Goal: Transaction & Acquisition: Purchase product/service

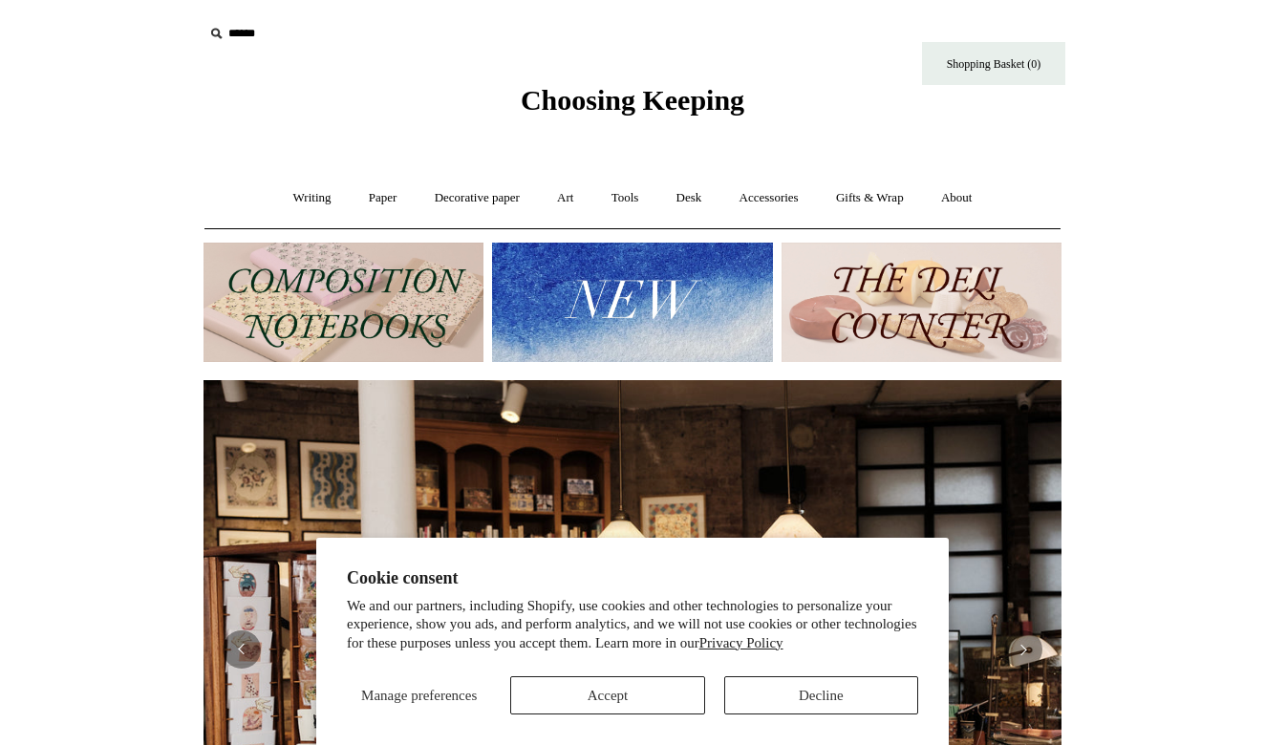
click at [840, 719] on section "Cookie consent We and our partners, including Shopify, use cookies and other te…" at bounding box center [632, 642] width 632 height 208
click at [856, 710] on button "Decline" at bounding box center [821, 695] width 194 height 38
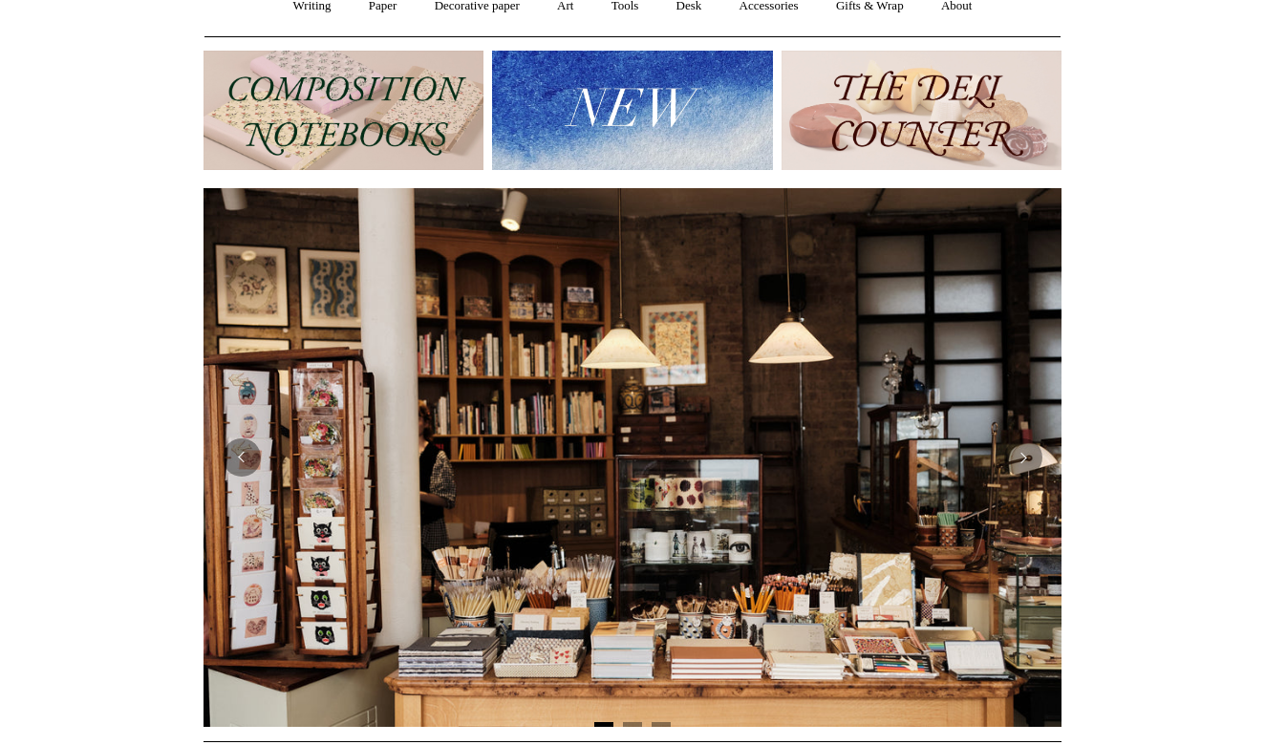
scroll to position [235, 0]
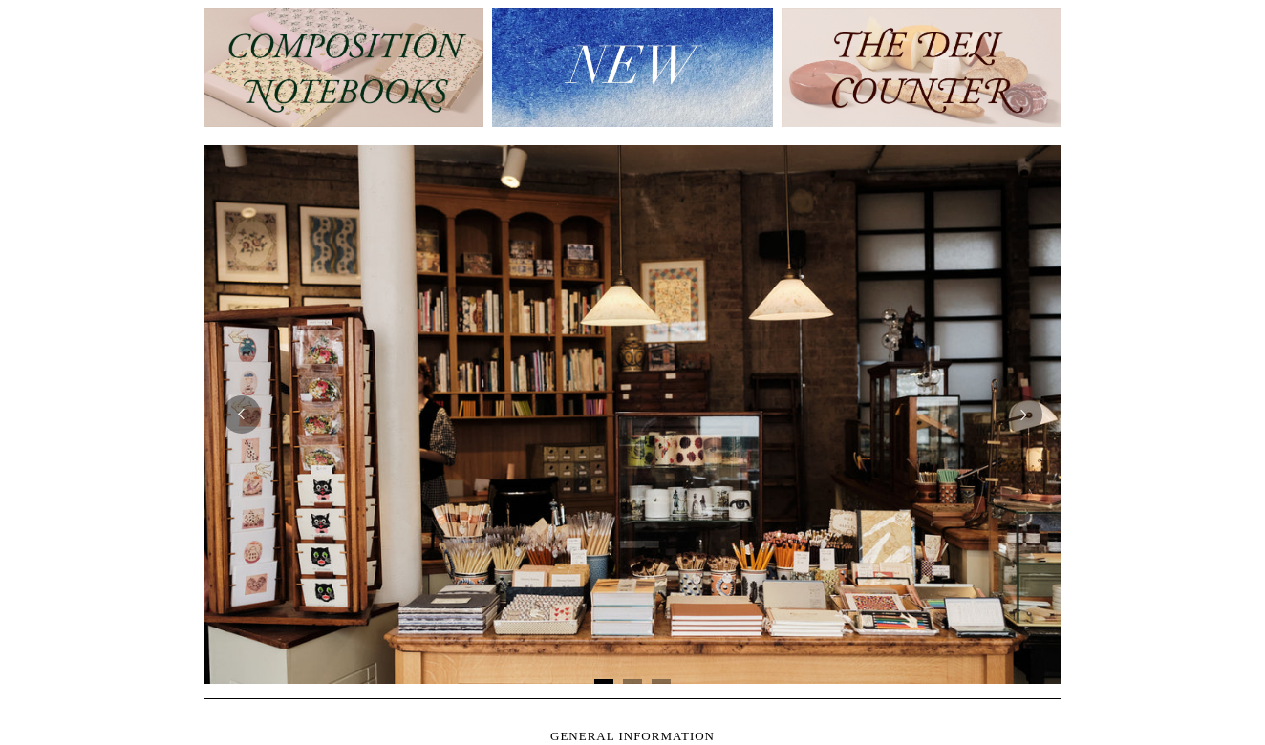
click at [946, 547] on img at bounding box center [633, 414] width 858 height 539
click at [1035, 394] on div at bounding box center [633, 414] width 858 height 539
click at [1030, 412] on button "Next" at bounding box center [1023, 415] width 38 height 38
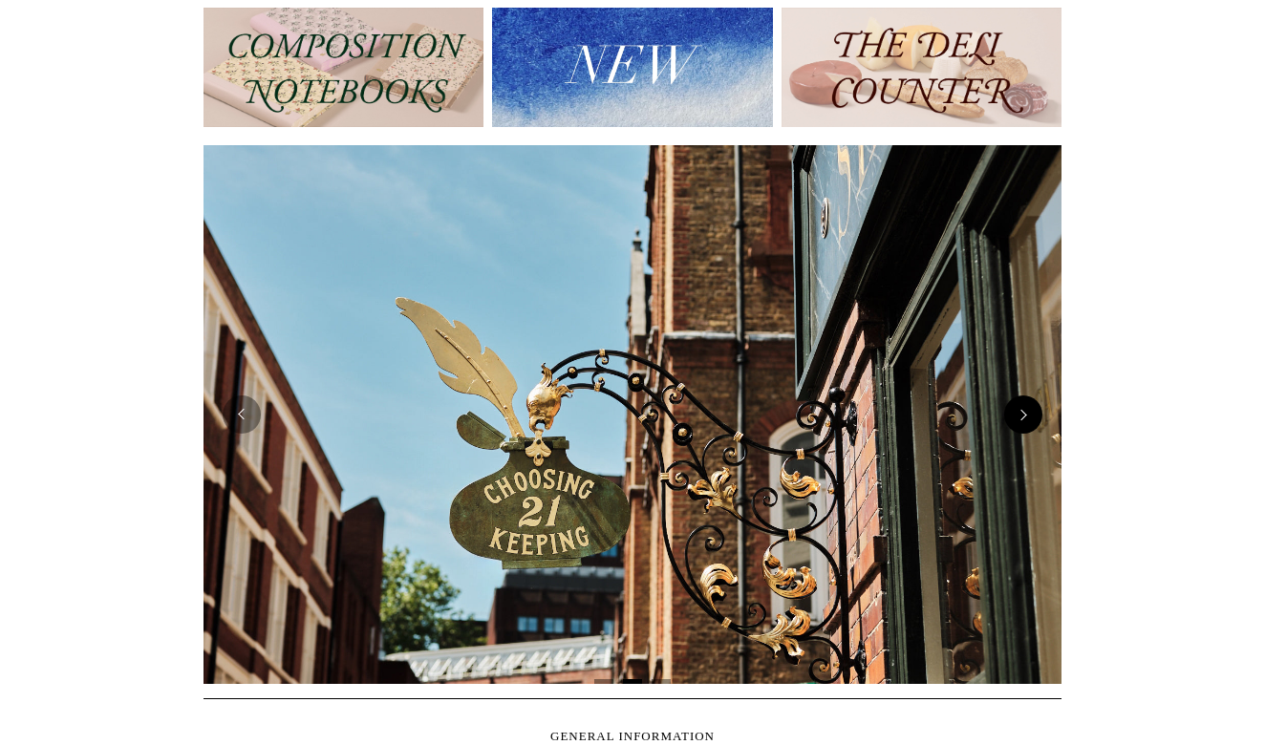
click at [1030, 412] on button "Next" at bounding box center [1023, 415] width 38 height 38
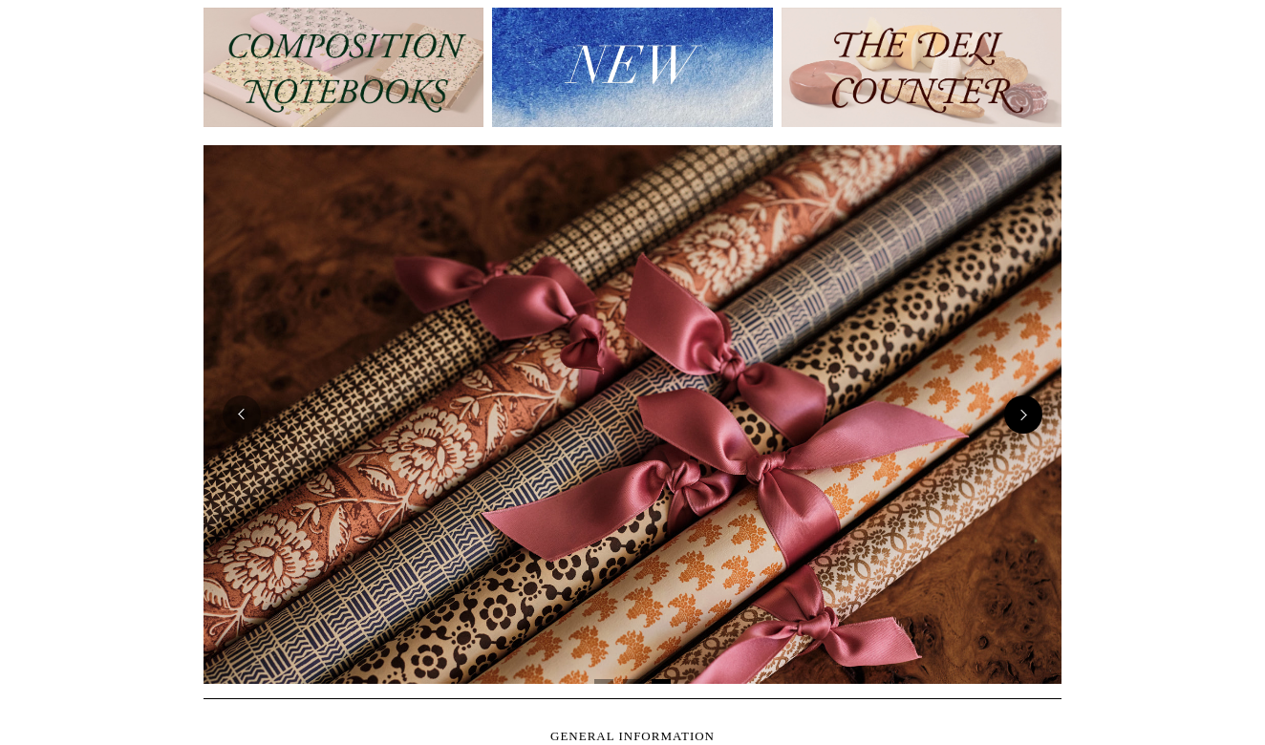
click at [1030, 412] on button "Next" at bounding box center [1023, 415] width 38 height 38
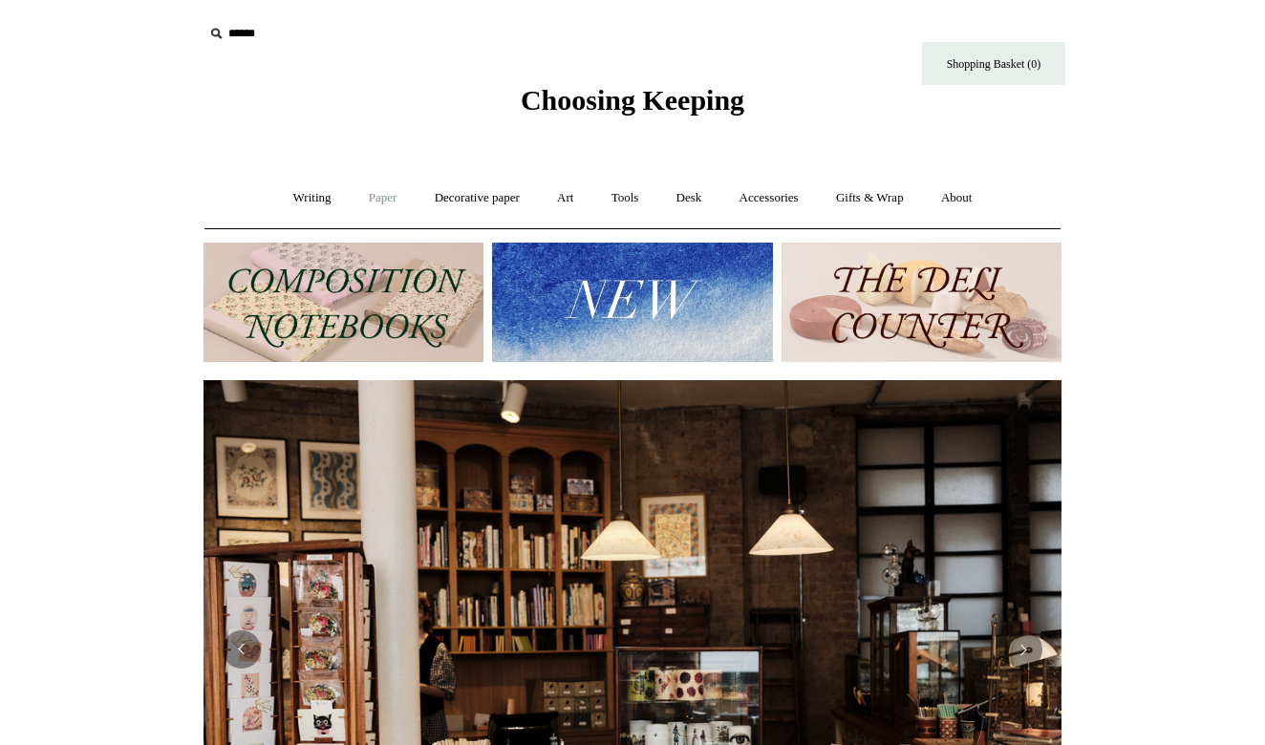
scroll to position [0, 0]
click at [331, 295] on img at bounding box center [344, 302] width 280 height 119
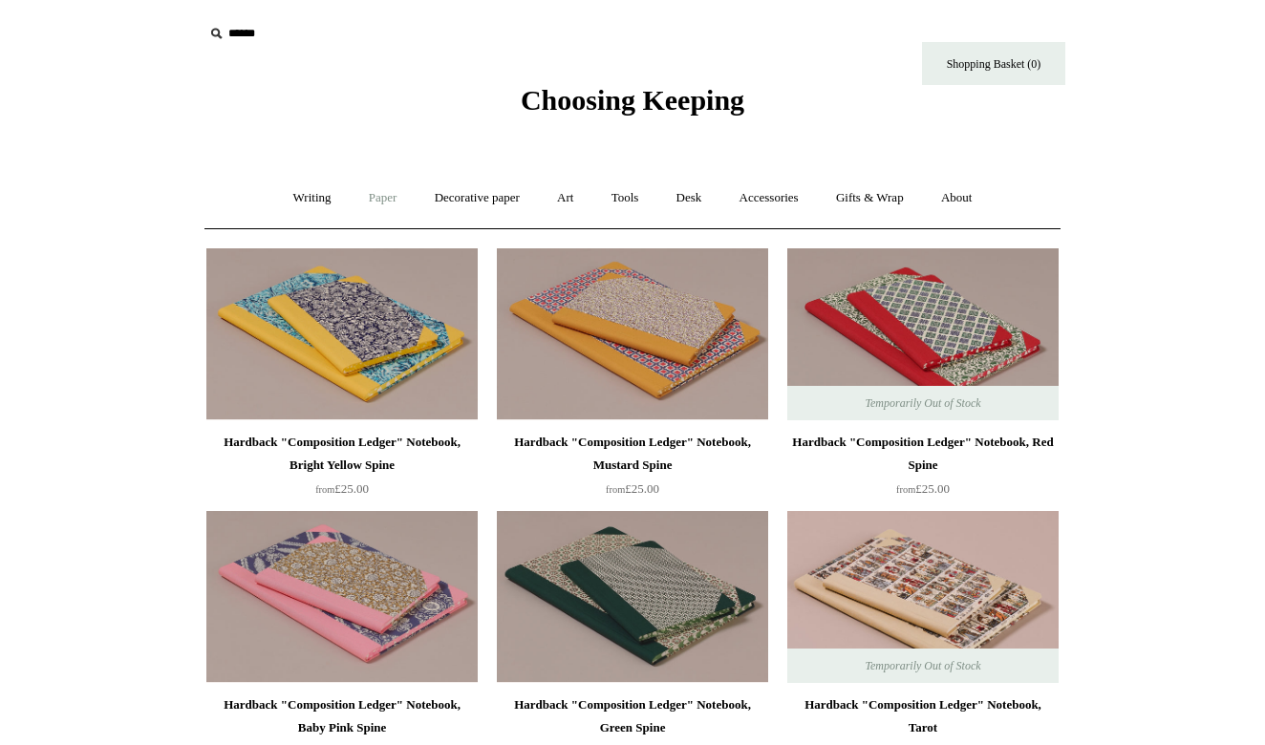
click at [360, 202] on link "Paper +" at bounding box center [383, 198] width 63 height 51
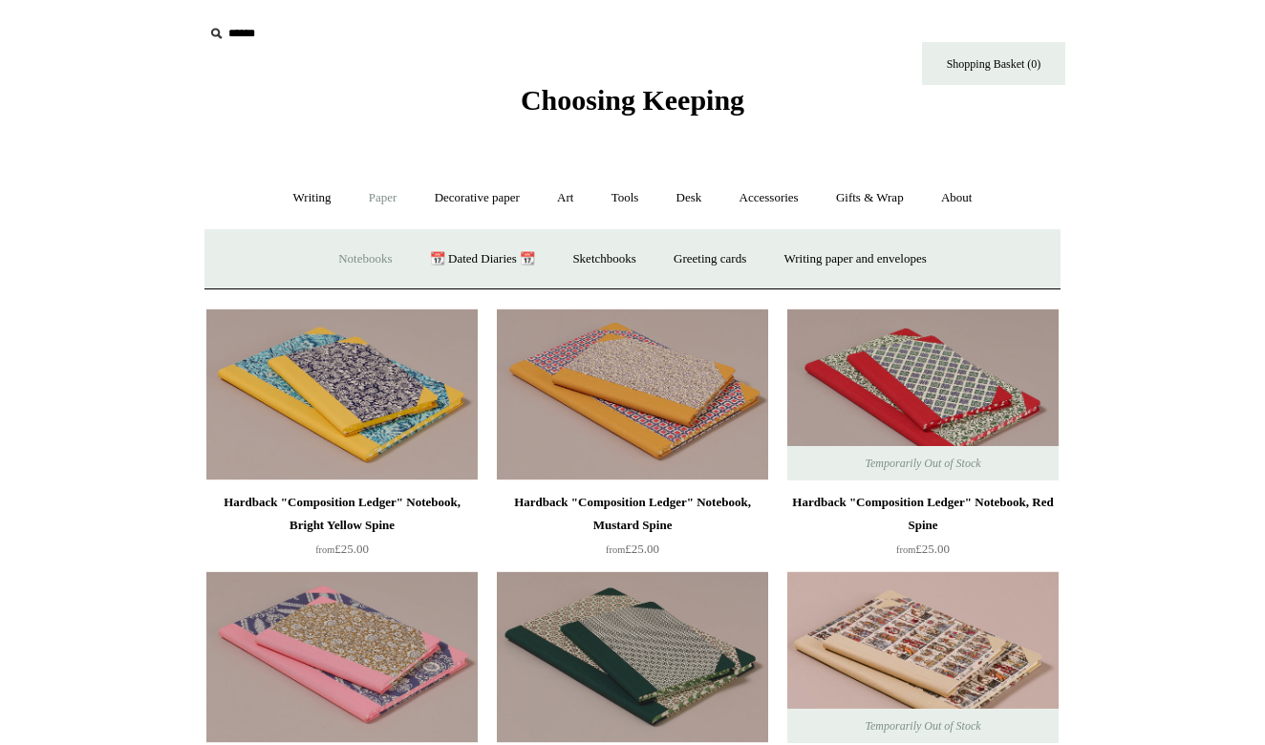
click at [362, 264] on link "Notebooks +" at bounding box center [365, 259] width 88 height 51
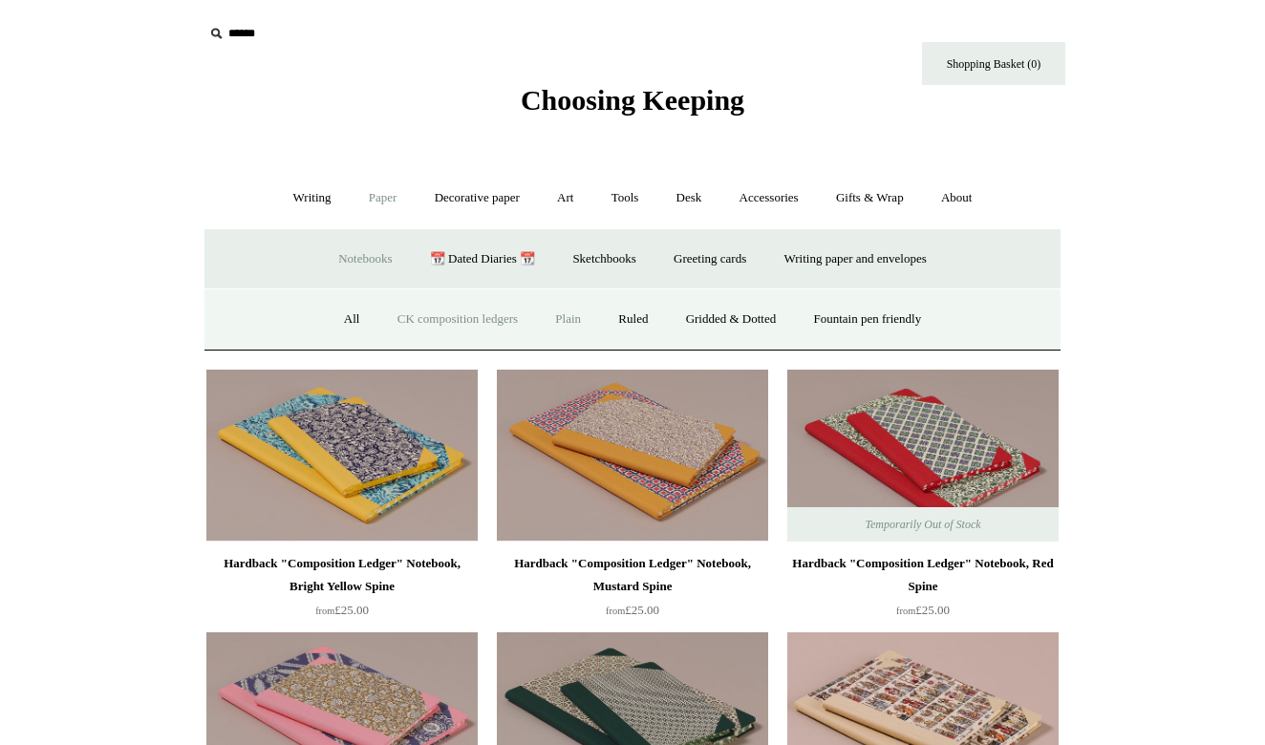
click at [560, 316] on link "Plain" at bounding box center [568, 319] width 60 height 51
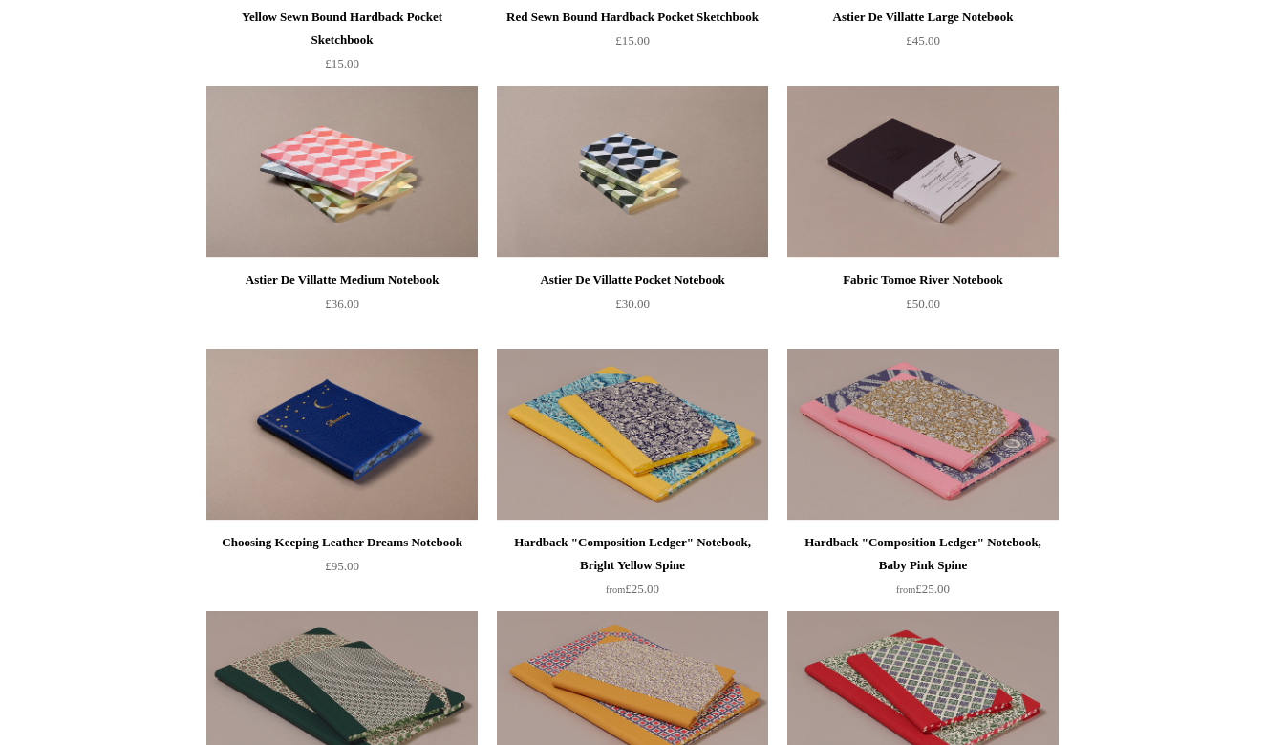
scroll to position [1761, 0]
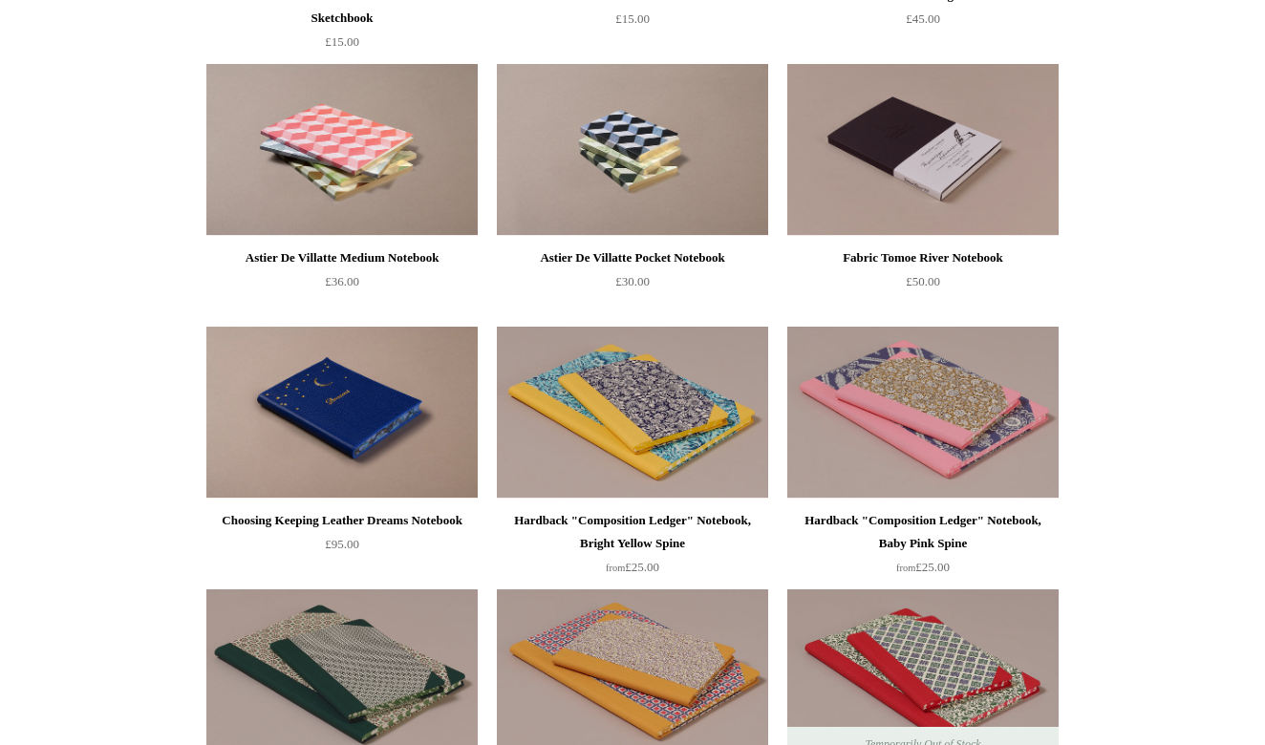
click at [933, 178] on img at bounding box center [922, 150] width 271 height 172
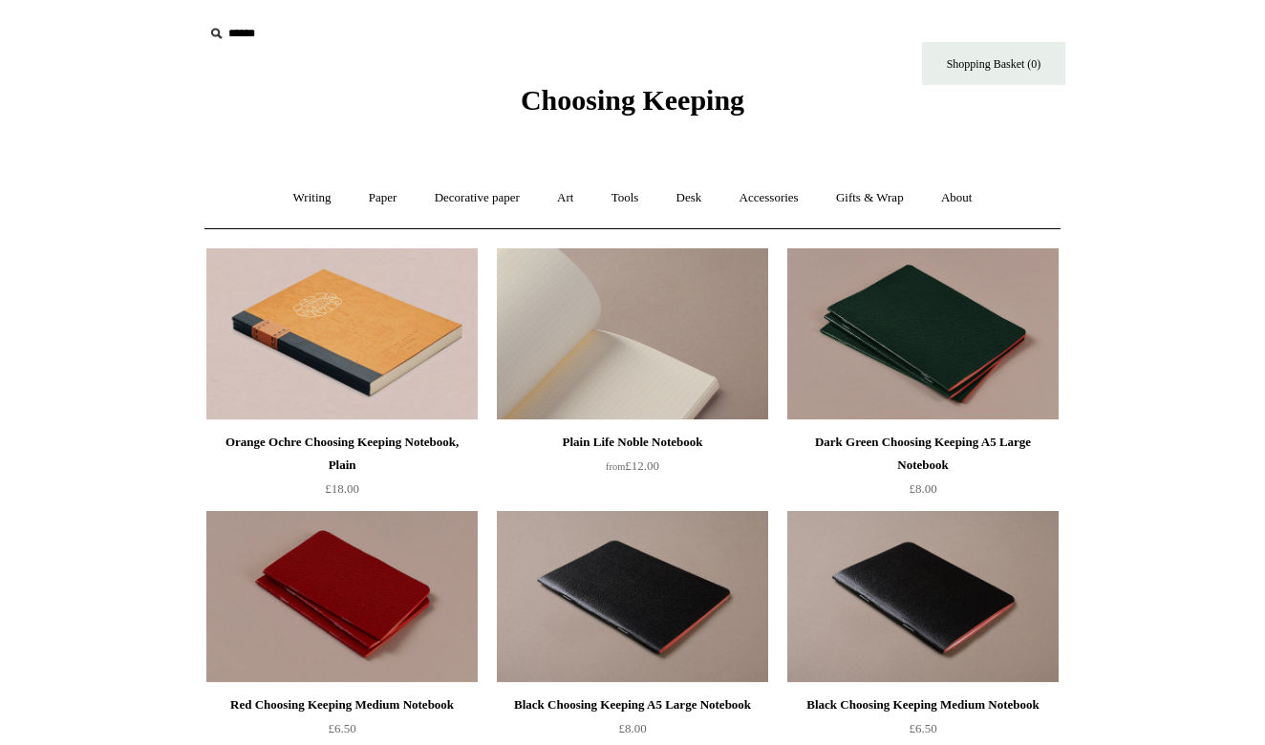
scroll to position [0, 0]
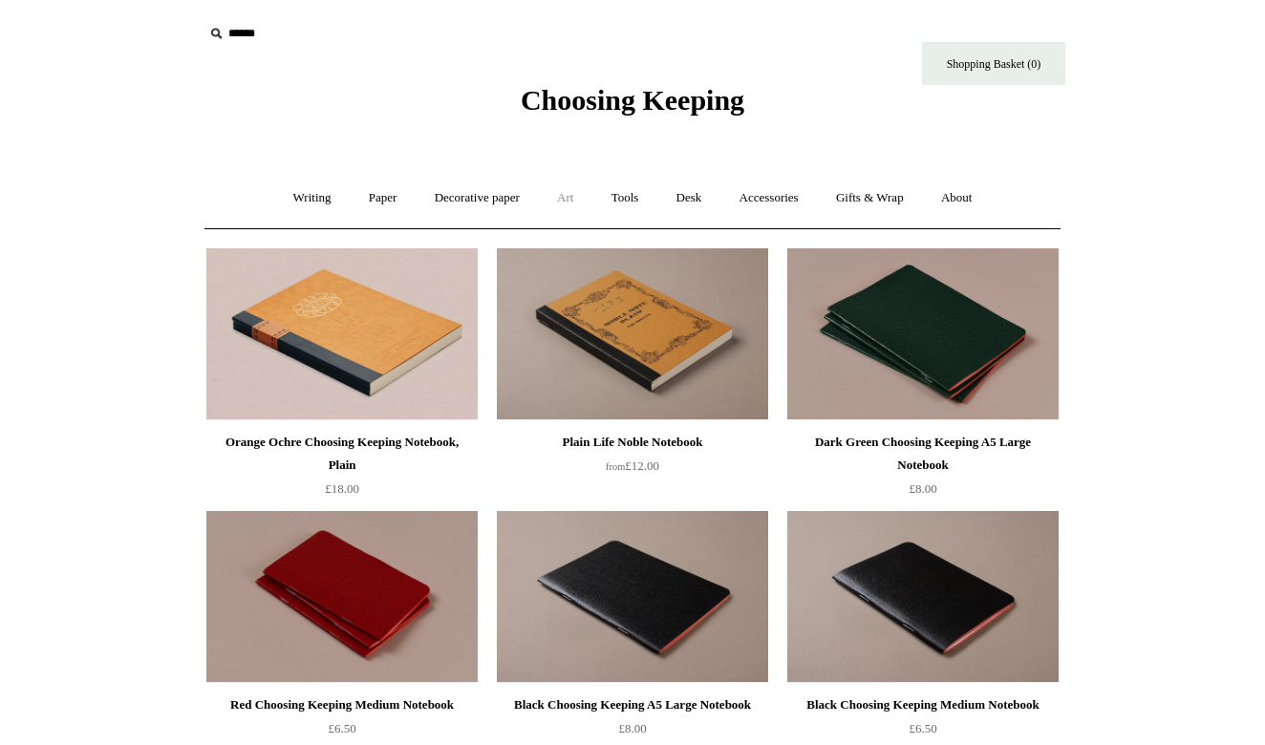
click at [558, 220] on link "Art +" at bounding box center [565, 198] width 51 height 51
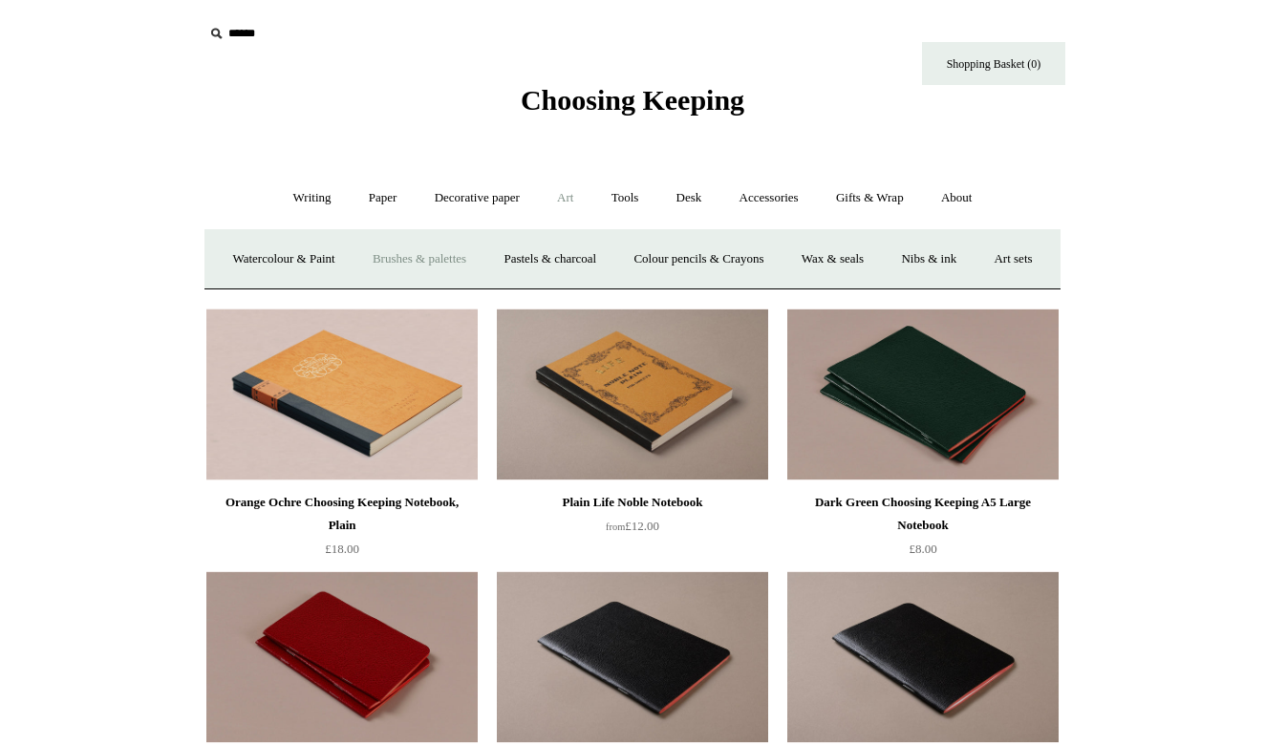
click at [404, 262] on link "Brushes & palettes" at bounding box center [419, 259] width 128 height 51
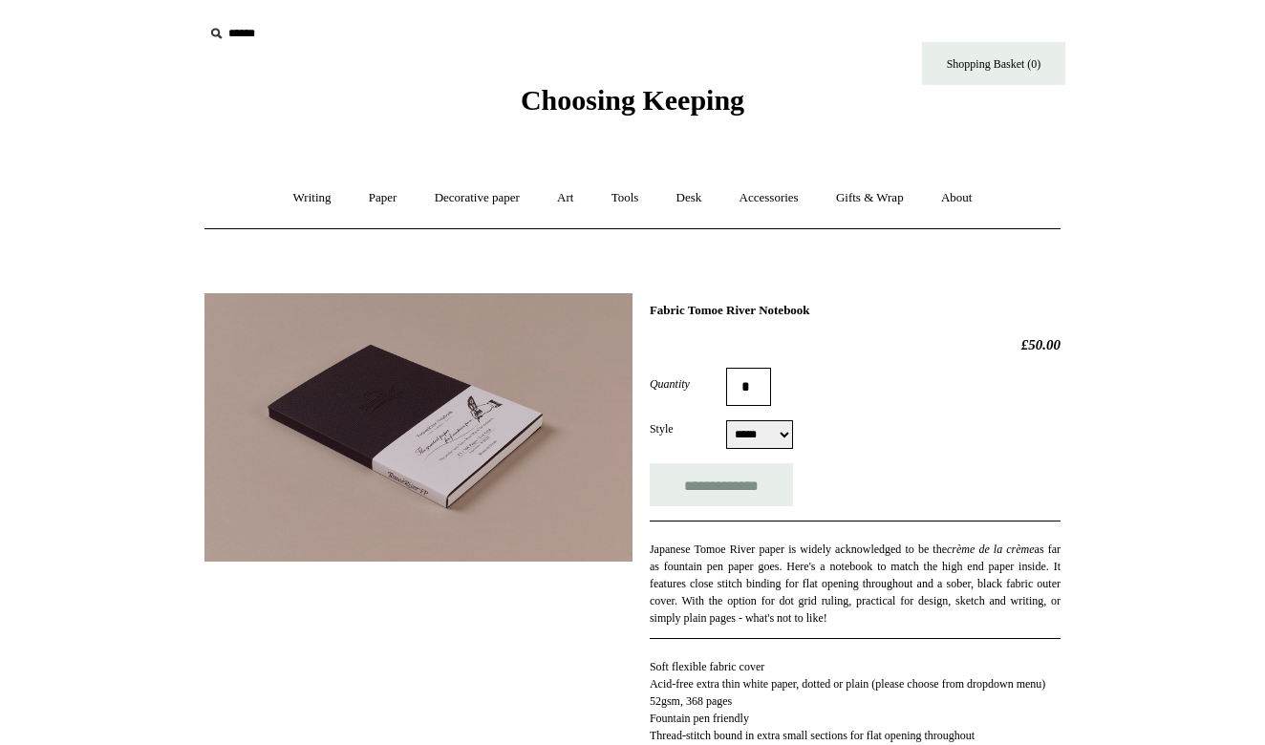
select select "*****"
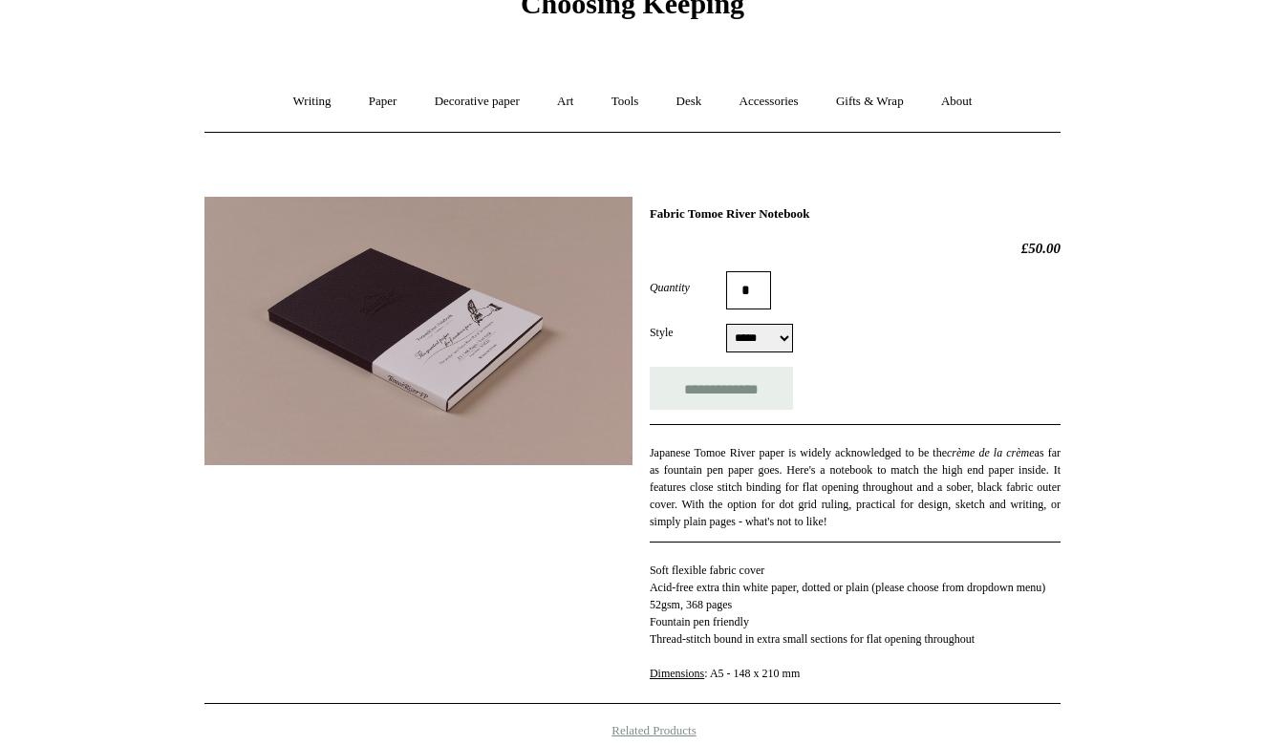
scroll to position [101, 0]
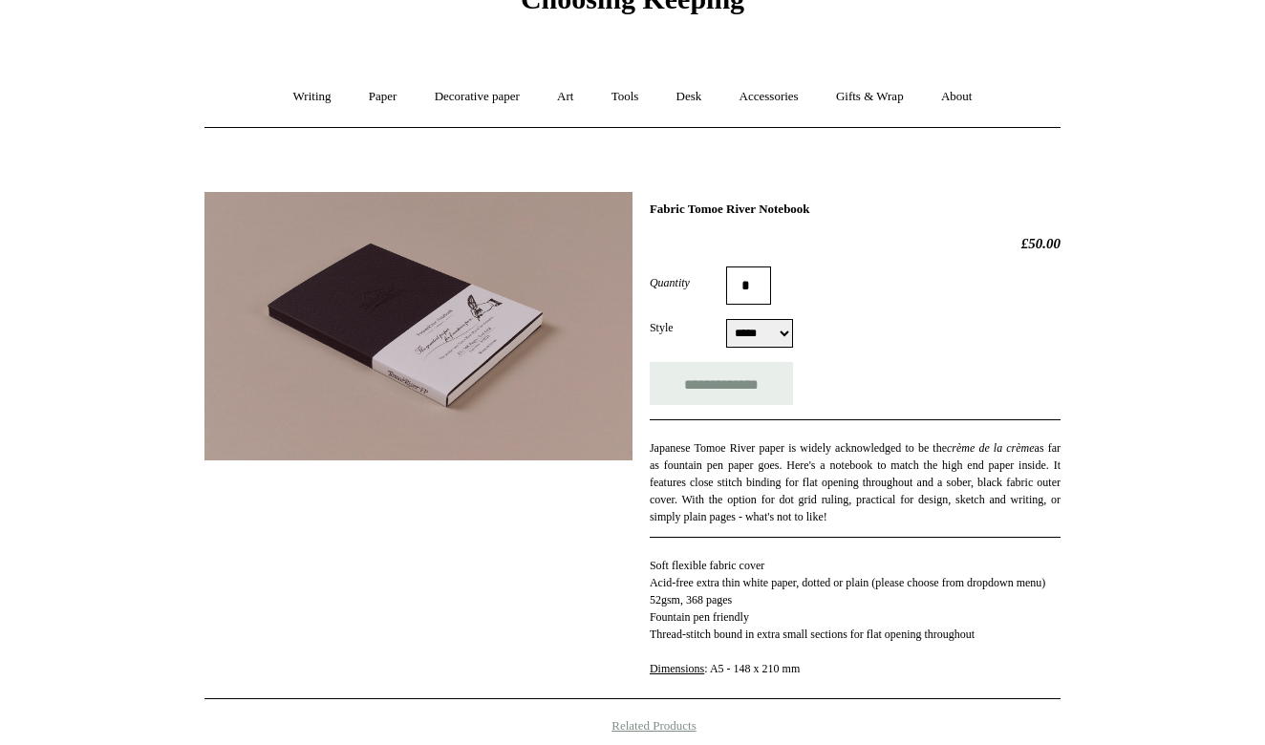
click at [510, 289] on img at bounding box center [418, 326] width 428 height 268
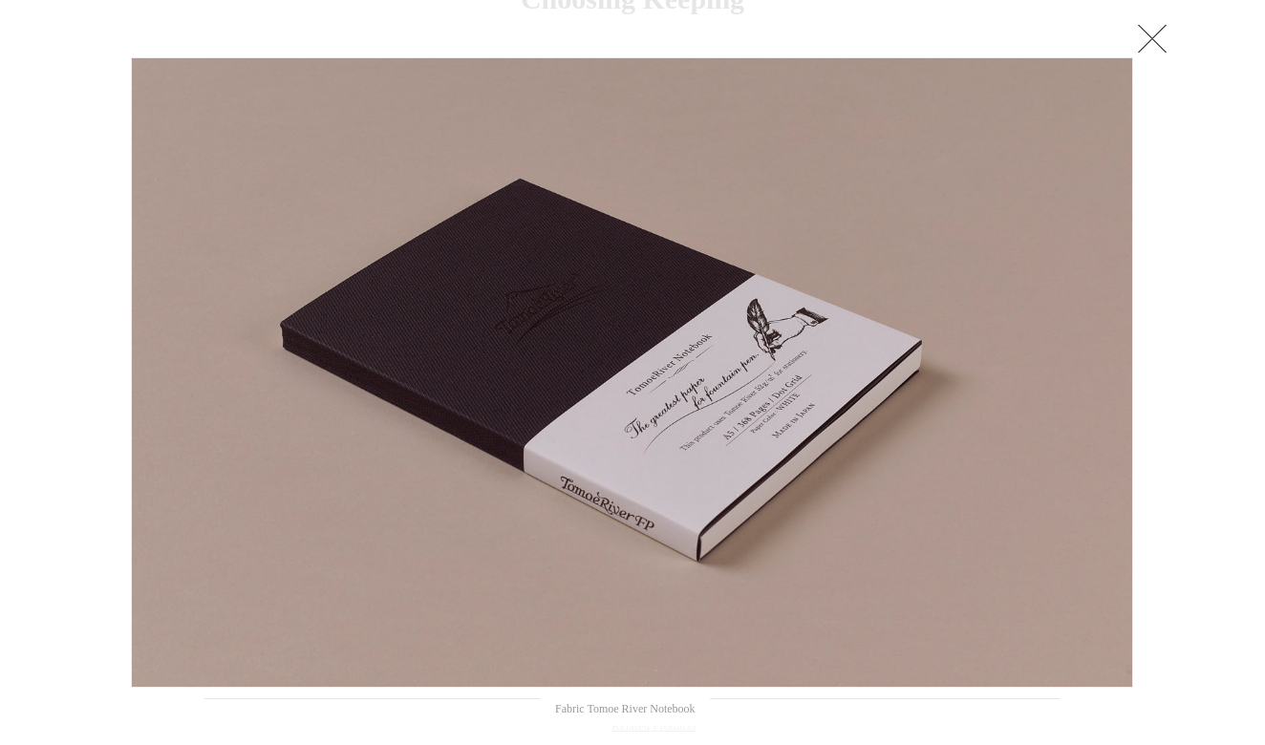
click at [1159, 38] on link at bounding box center [1152, 38] width 38 height 38
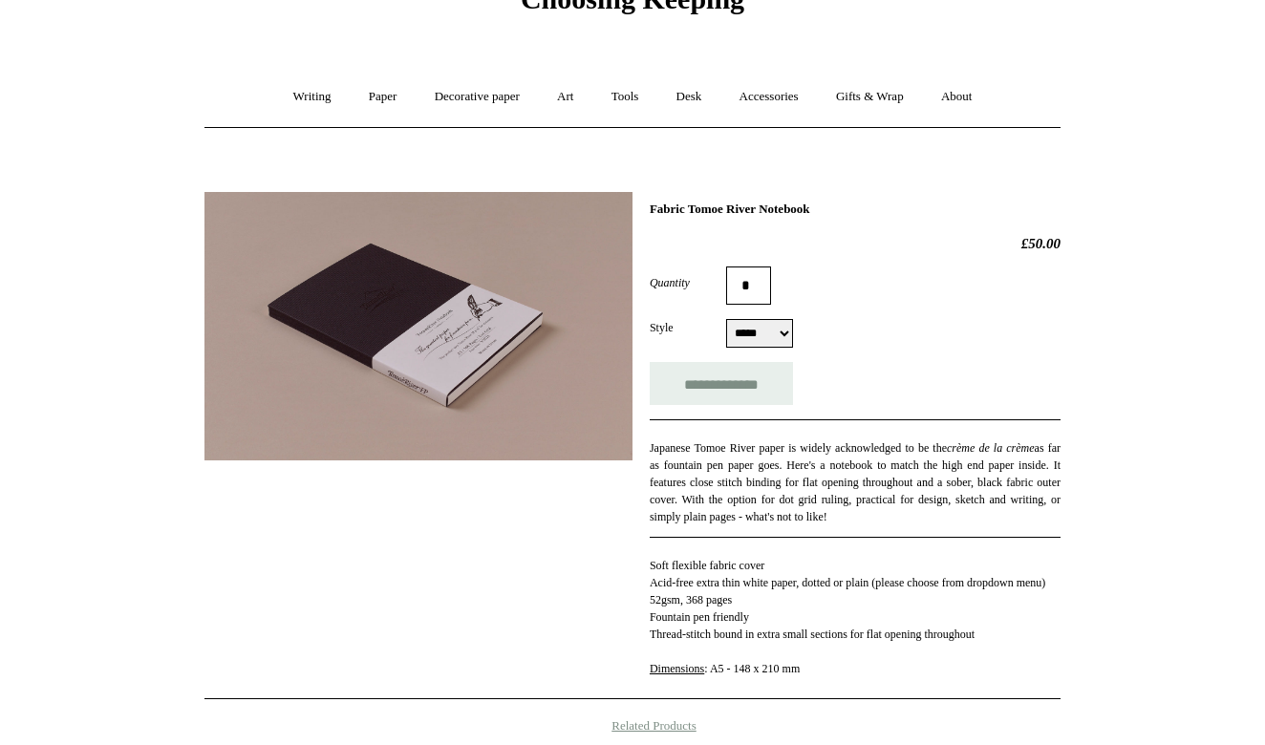
click at [545, 308] on img at bounding box center [418, 326] width 428 height 268
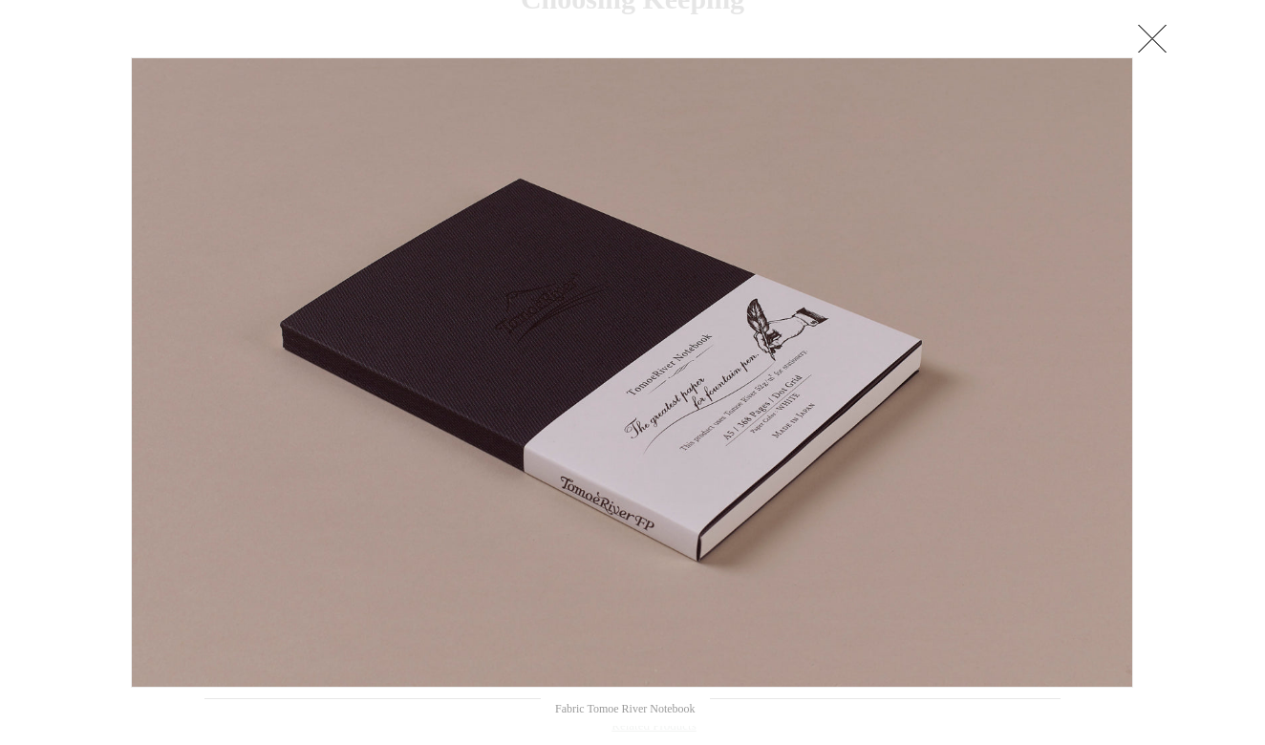
click at [545, 308] on img at bounding box center [632, 372] width 1000 height 629
click at [428, 334] on img at bounding box center [632, 372] width 1000 height 629
click at [1152, 39] on link at bounding box center [1152, 38] width 38 height 38
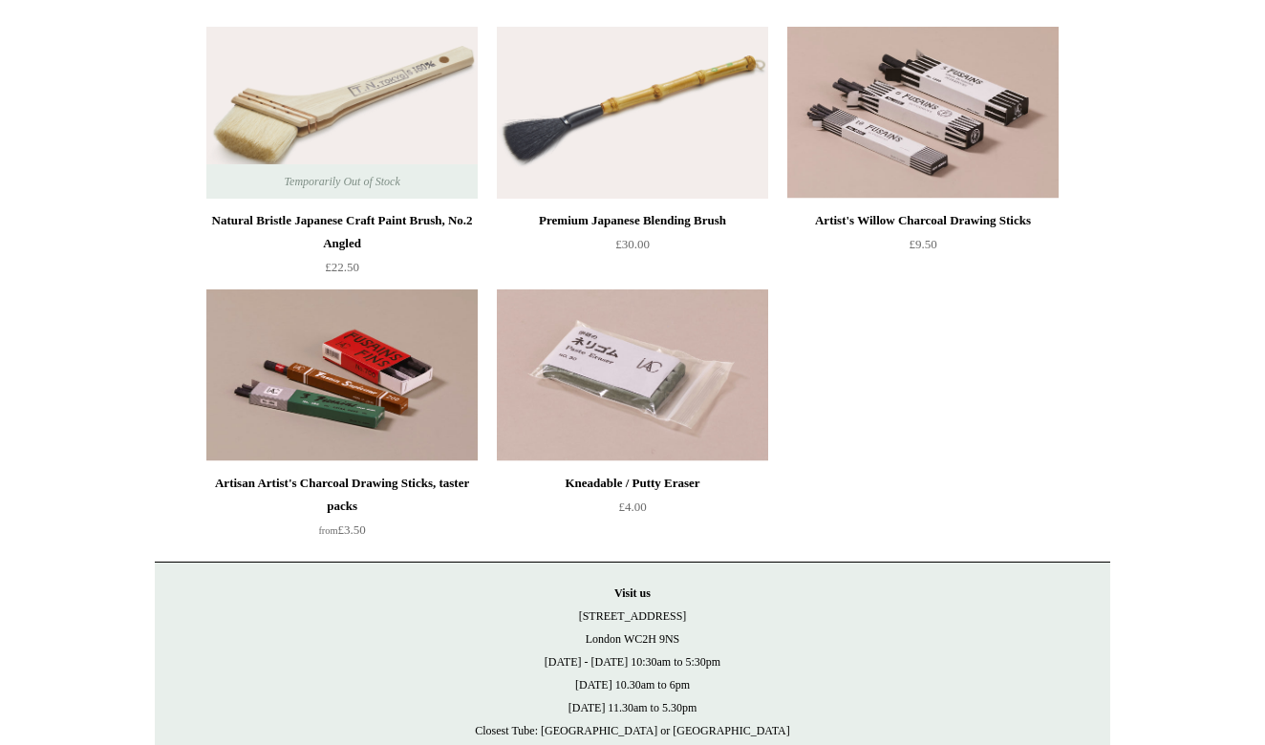
scroll to position [747, 0]
click at [322, 351] on img at bounding box center [341, 375] width 271 height 172
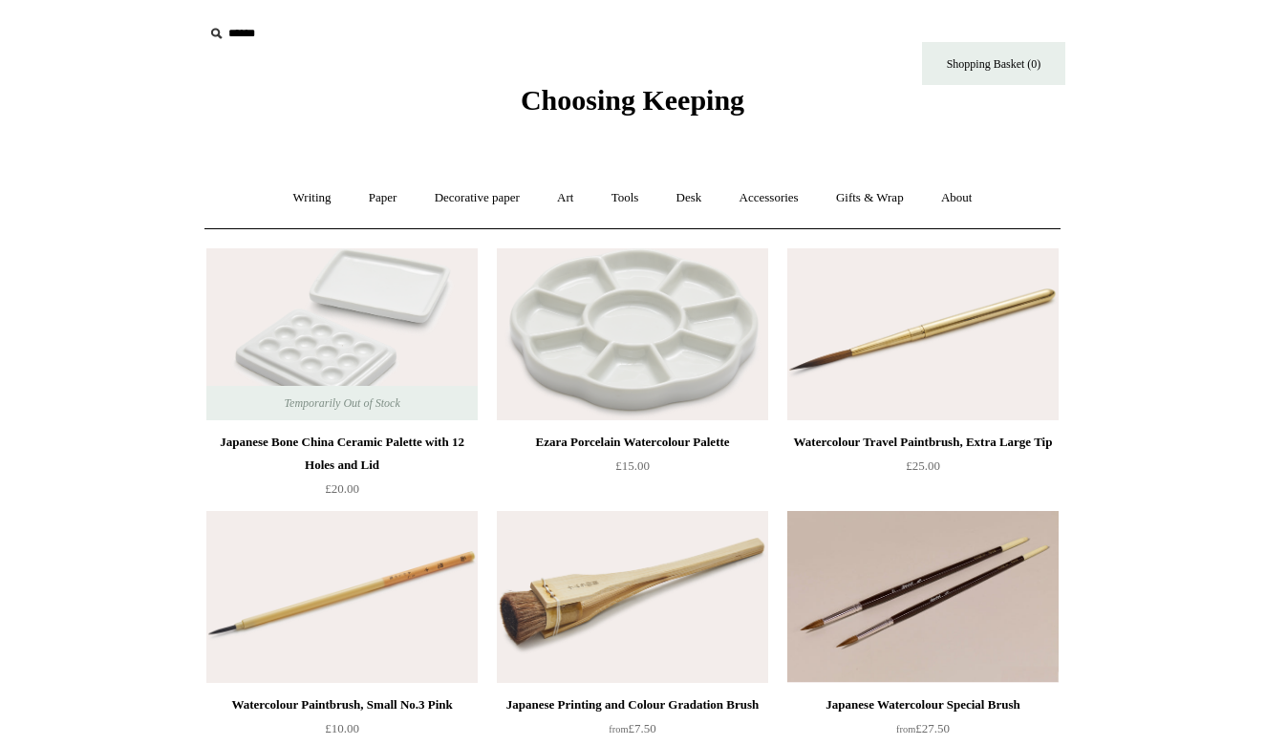
scroll to position [0, 0]
click at [644, 188] on link "Tools +" at bounding box center [625, 198] width 62 height 51
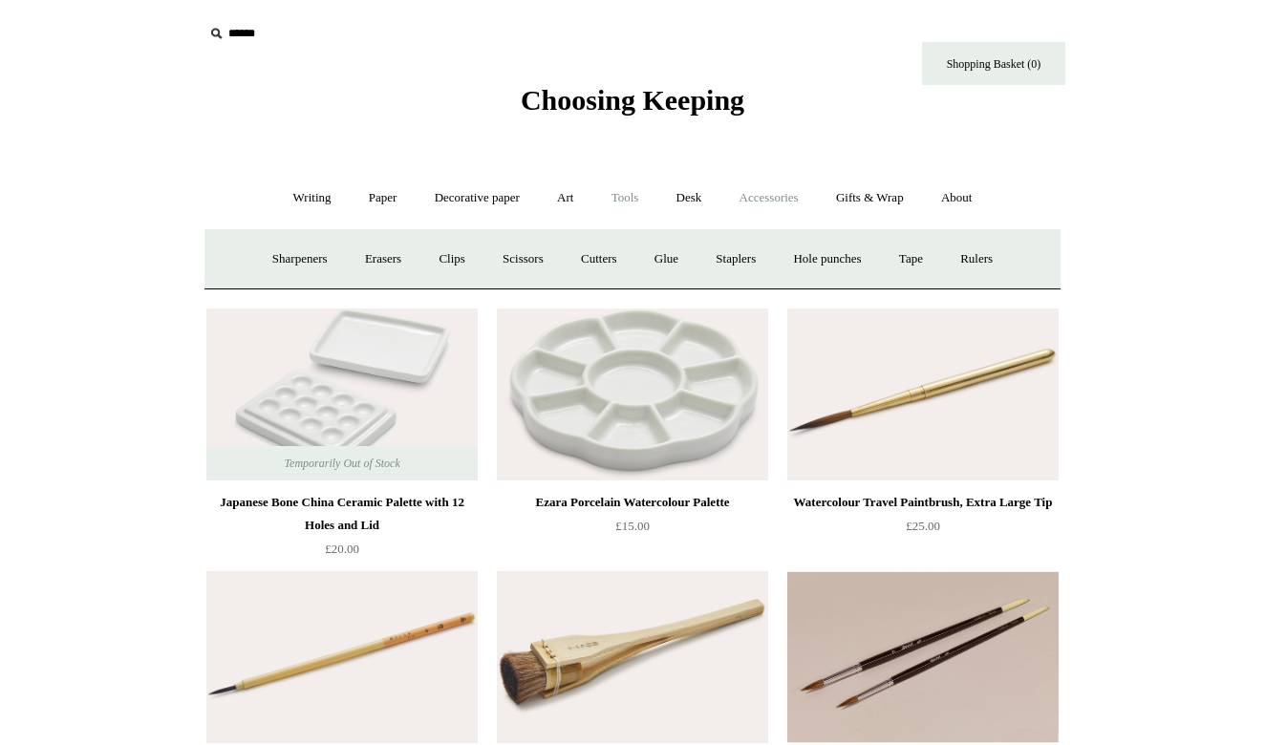
click at [778, 210] on link "Accessories +" at bounding box center [769, 198] width 94 height 51
click at [703, 250] on link "Ceramics +" at bounding box center [702, 259] width 81 height 51
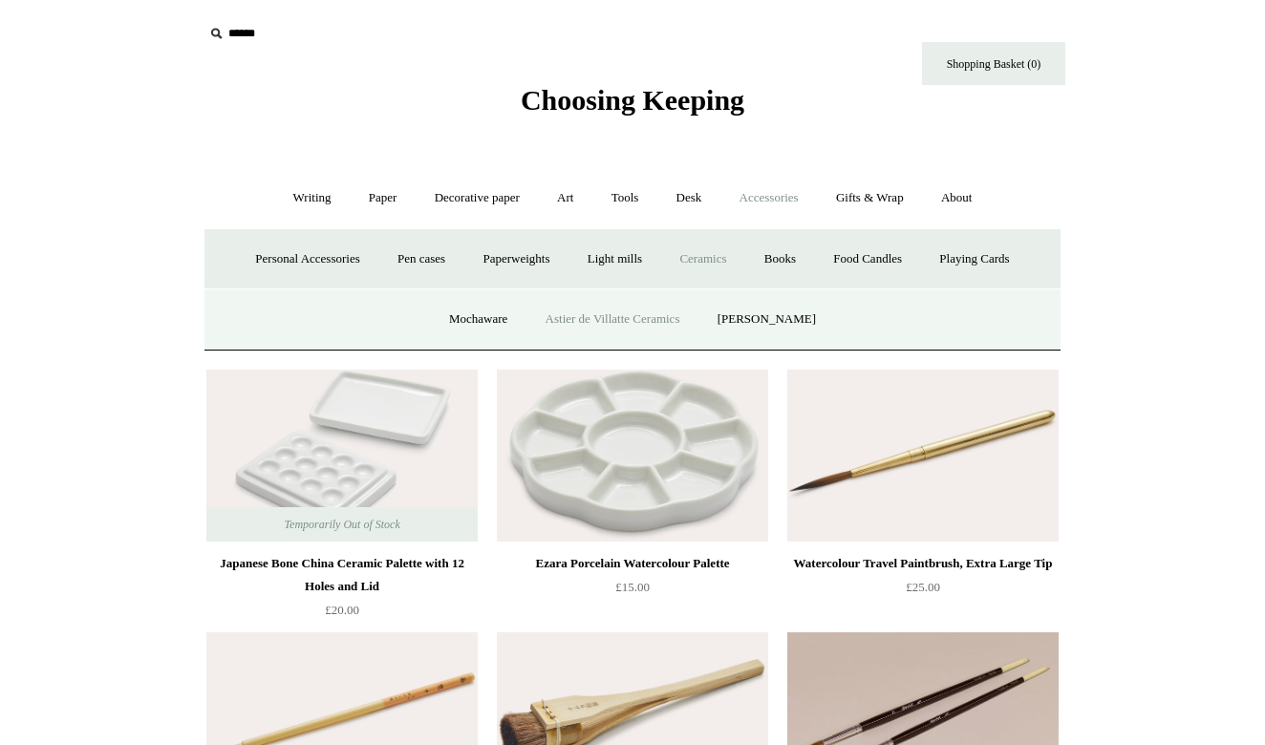
click at [606, 321] on link "Astier de Villatte Ceramics" at bounding box center [612, 319] width 169 height 51
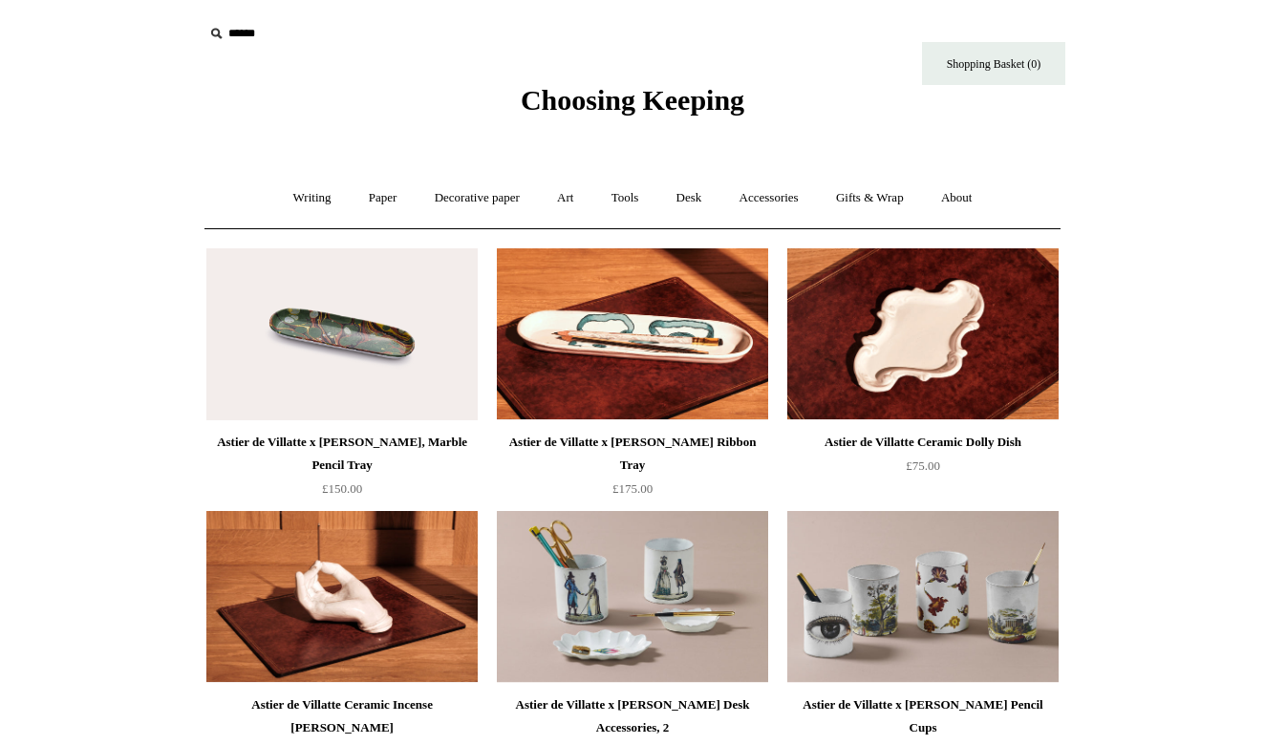
click at [701, 102] on span "Choosing Keeping" at bounding box center [633, 100] width 224 height 32
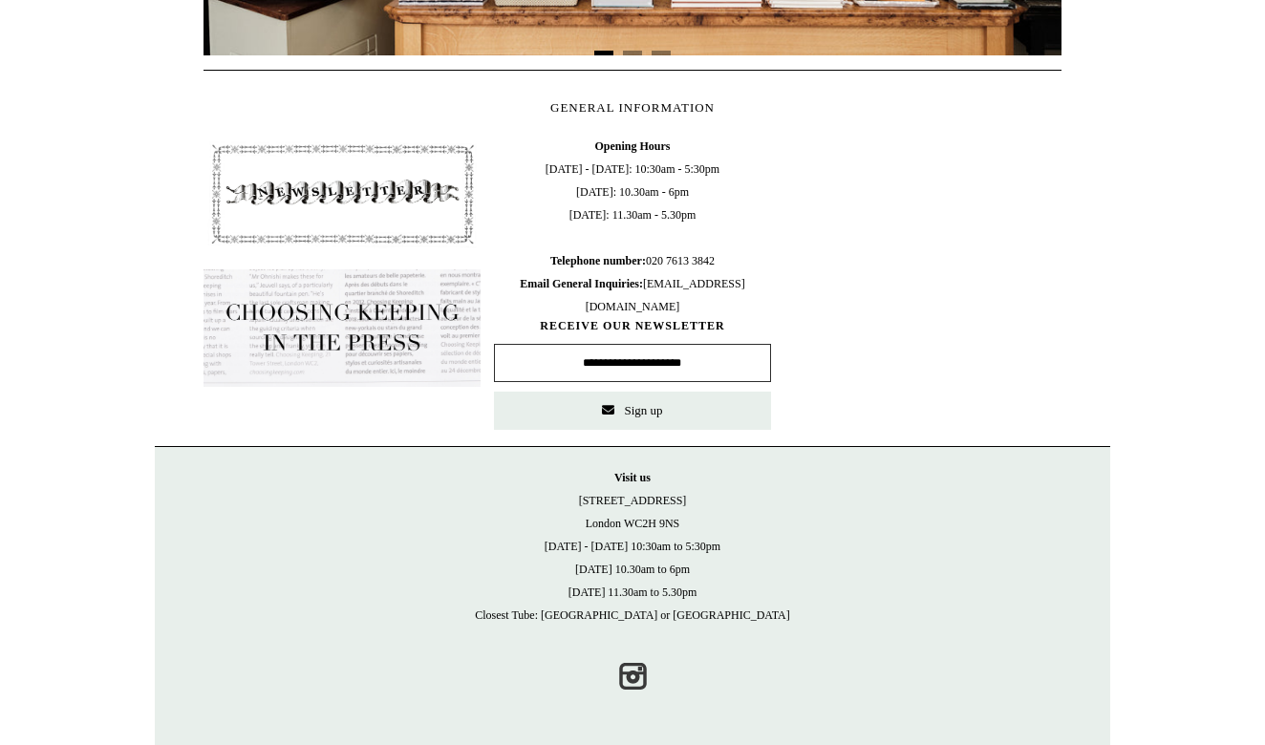
scroll to position [864, 0]
click at [641, 665] on link "Instagram" at bounding box center [632, 676] width 42 height 42
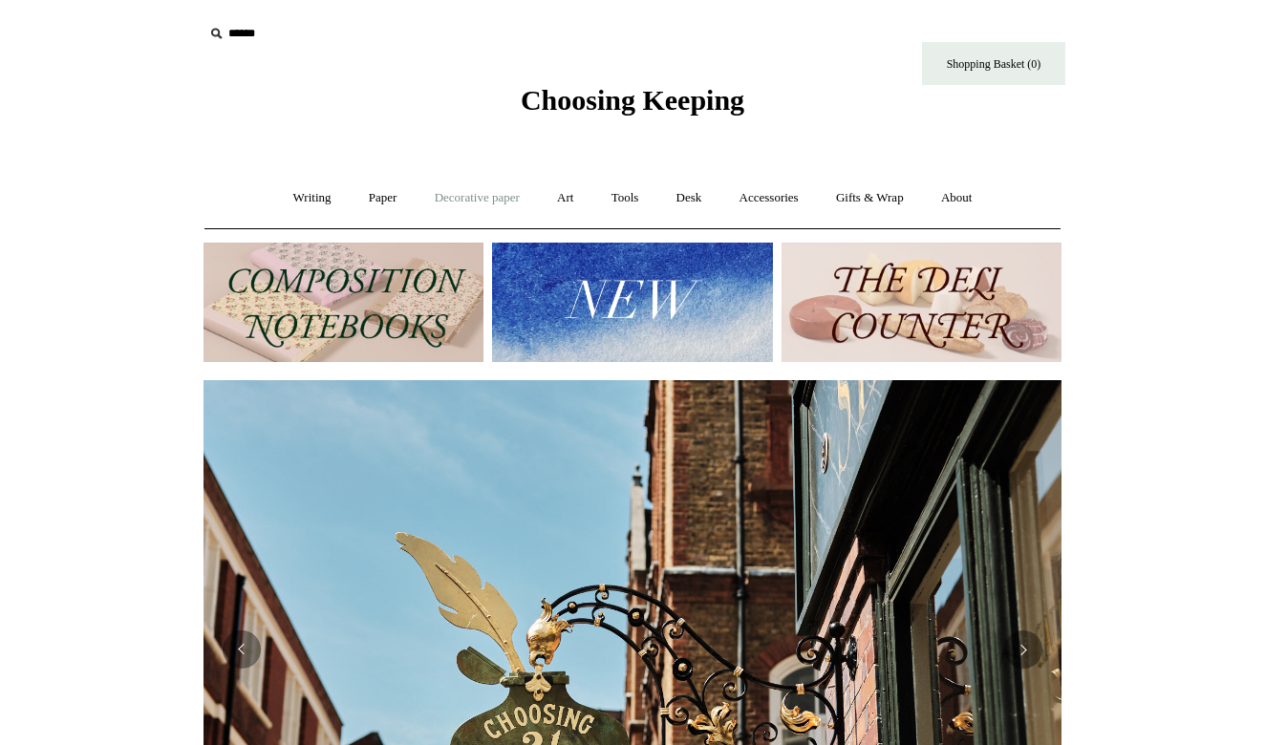
scroll to position [0, 858]
click at [631, 198] on link "Tools +" at bounding box center [625, 198] width 62 height 51
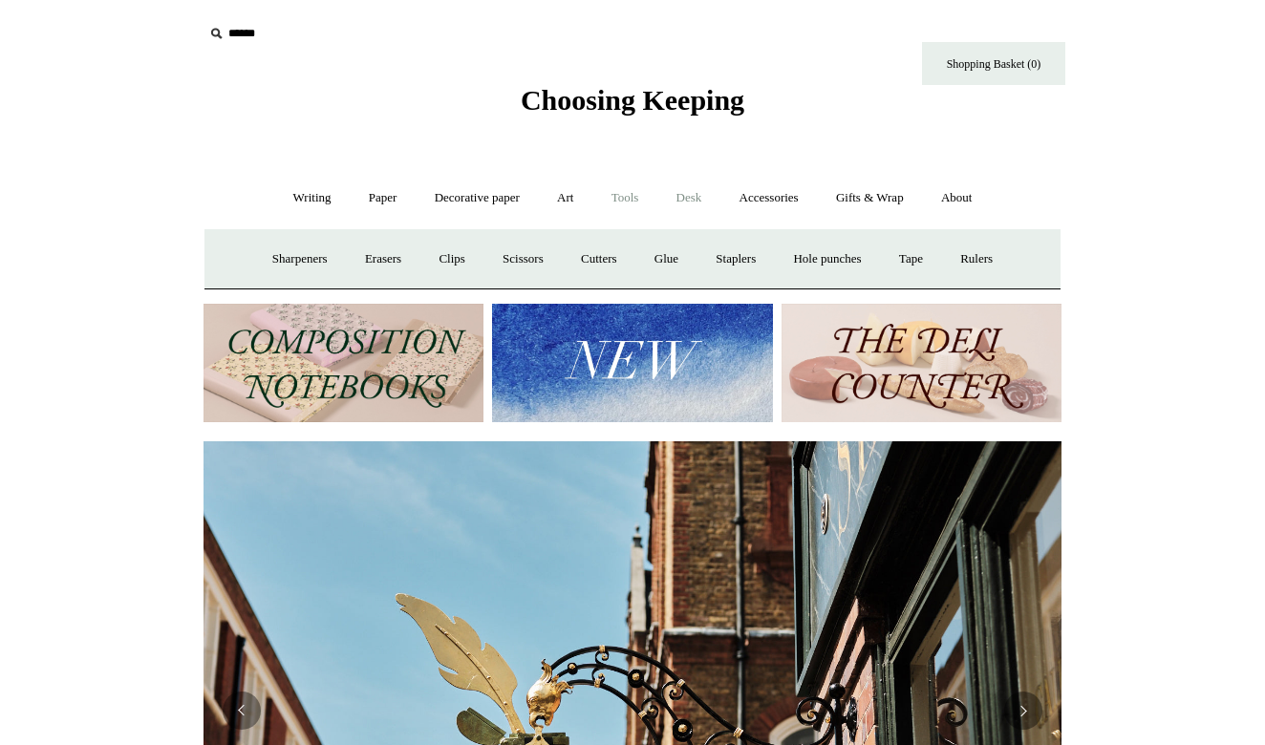
click at [701, 215] on link "Desk +" at bounding box center [689, 198] width 60 height 51
click at [777, 207] on link "Accessories +" at bounding box center [769, 198] width 94 height 51
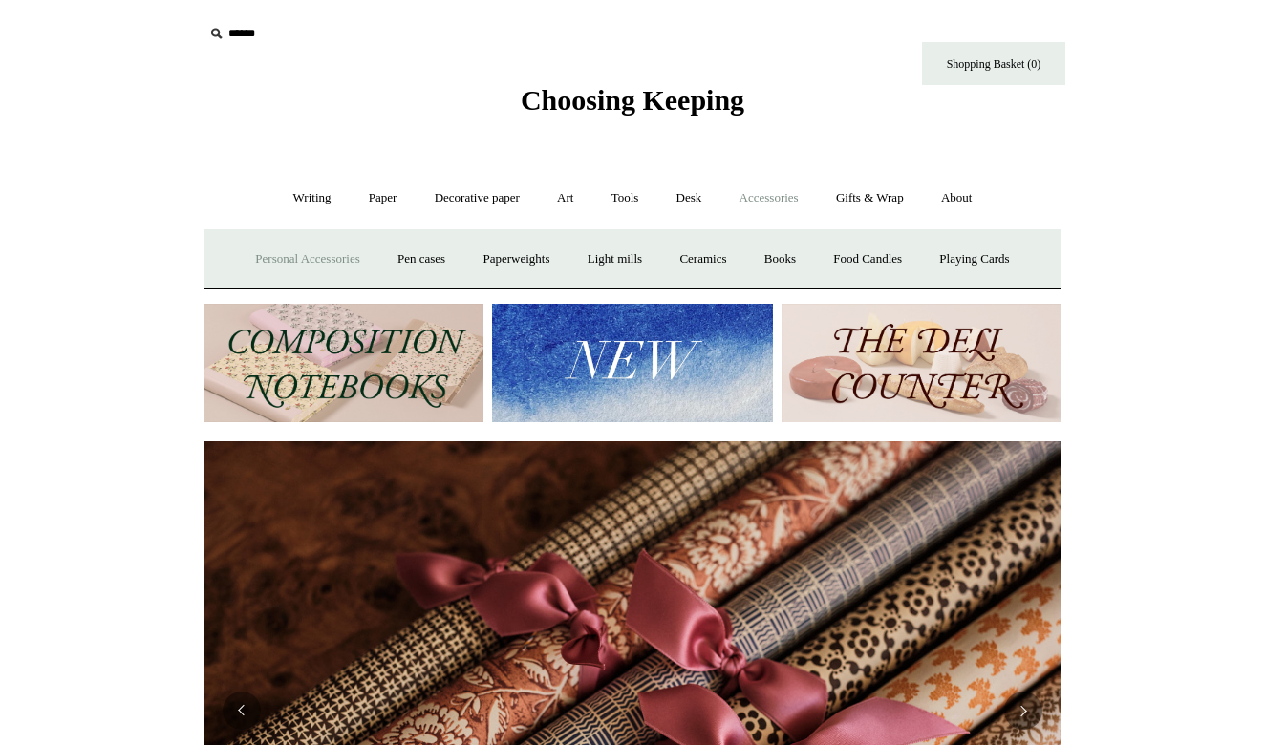
scroll to position [0, 1716]
click at [251, 35] on input "text" at bounding box center [321, 33] width 235 height 35
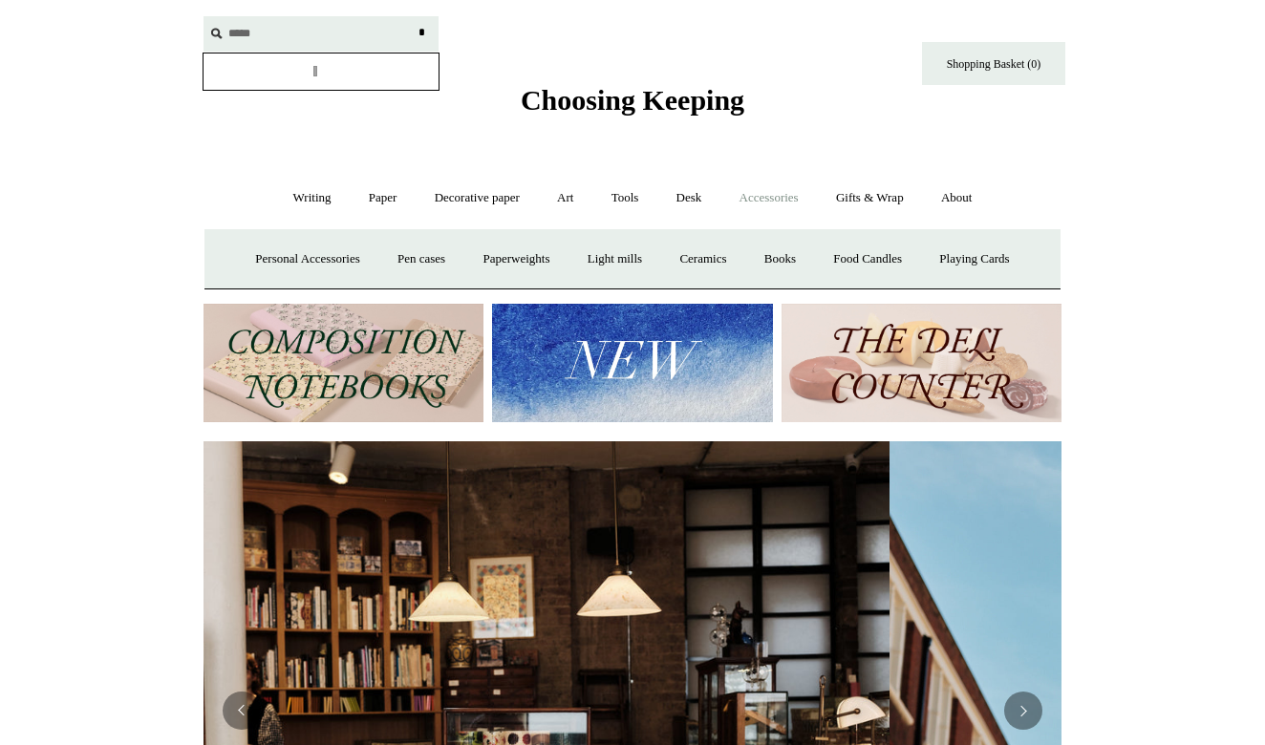
scroll to position [0, 0]
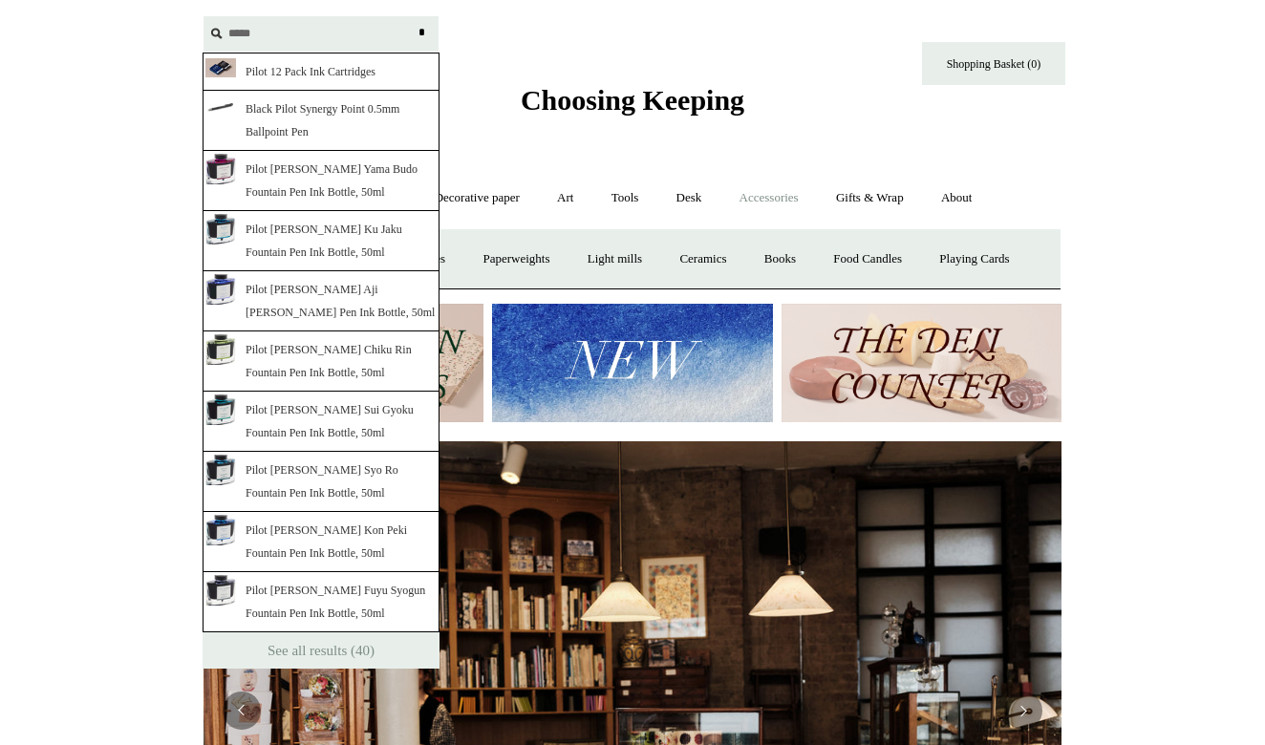
type input "*****"
click at [421, 32] on input "*" at bounding box center [421, 32] width 19 height 33
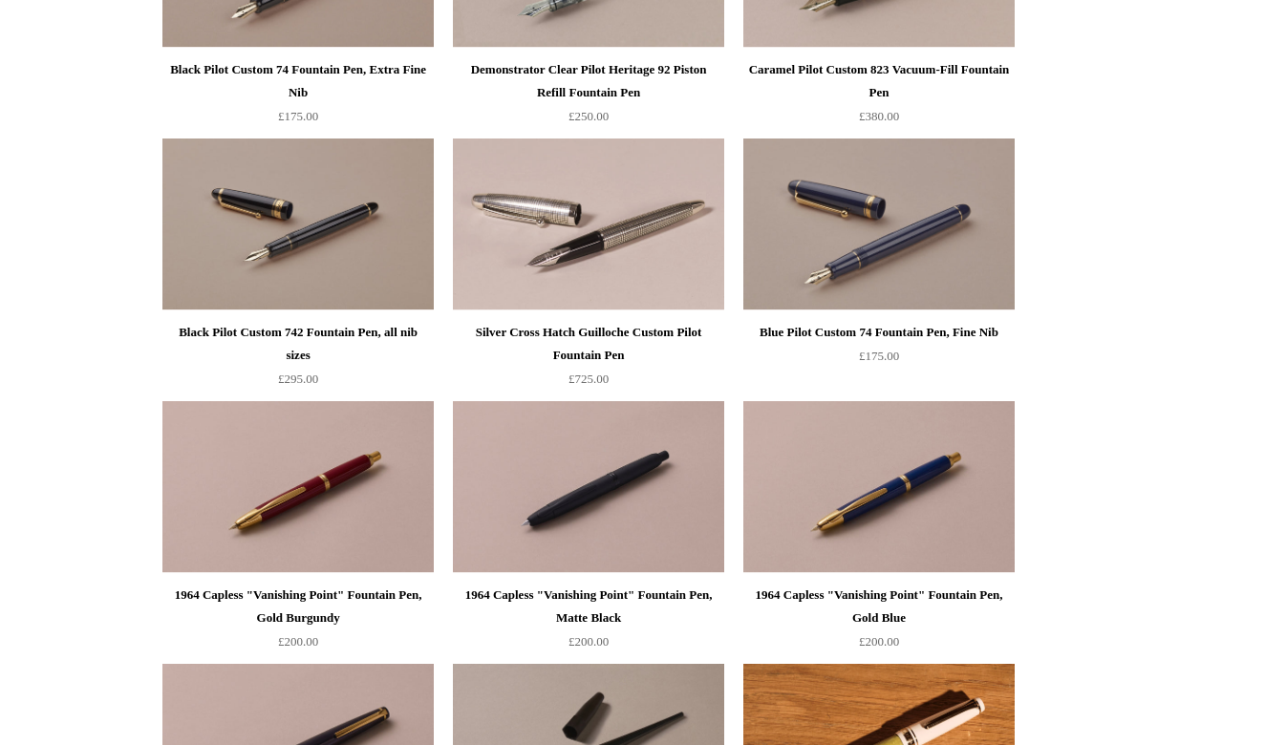
scroll to position [1578, 0]
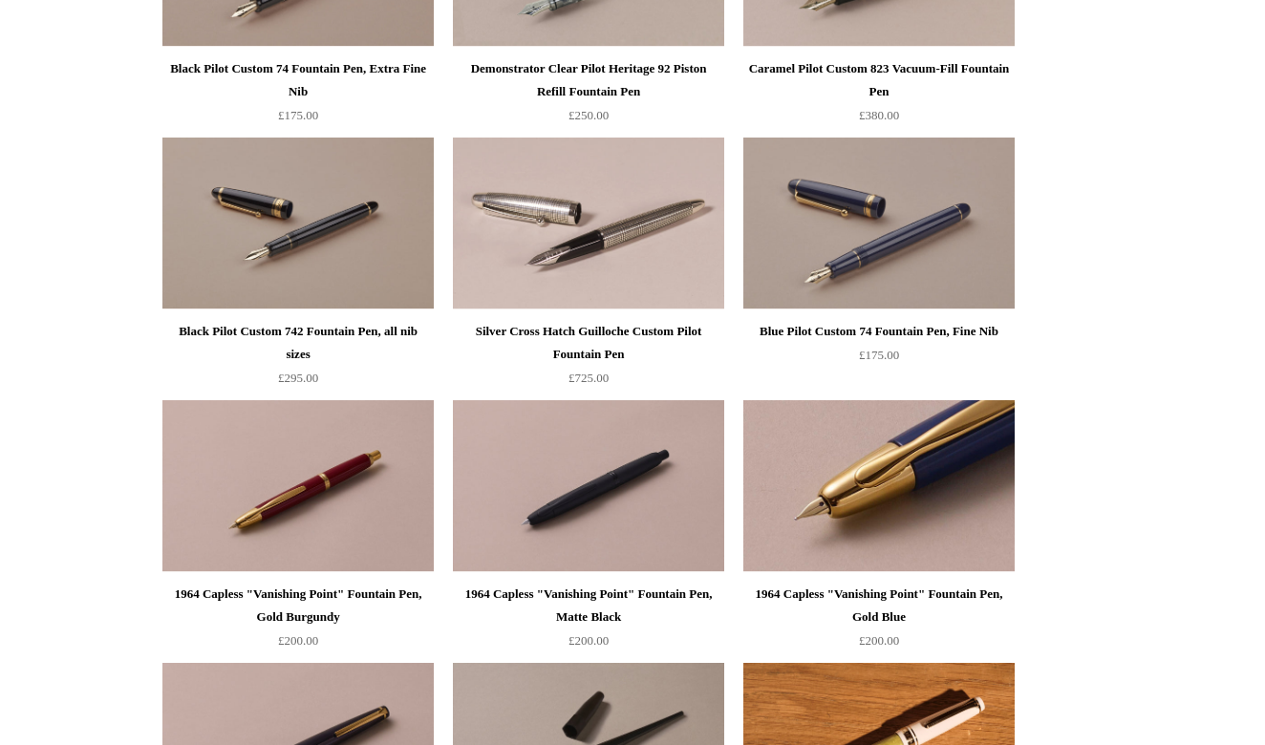
click at [930, 439] on img at bounding box center [878, 486] width 271 height 172
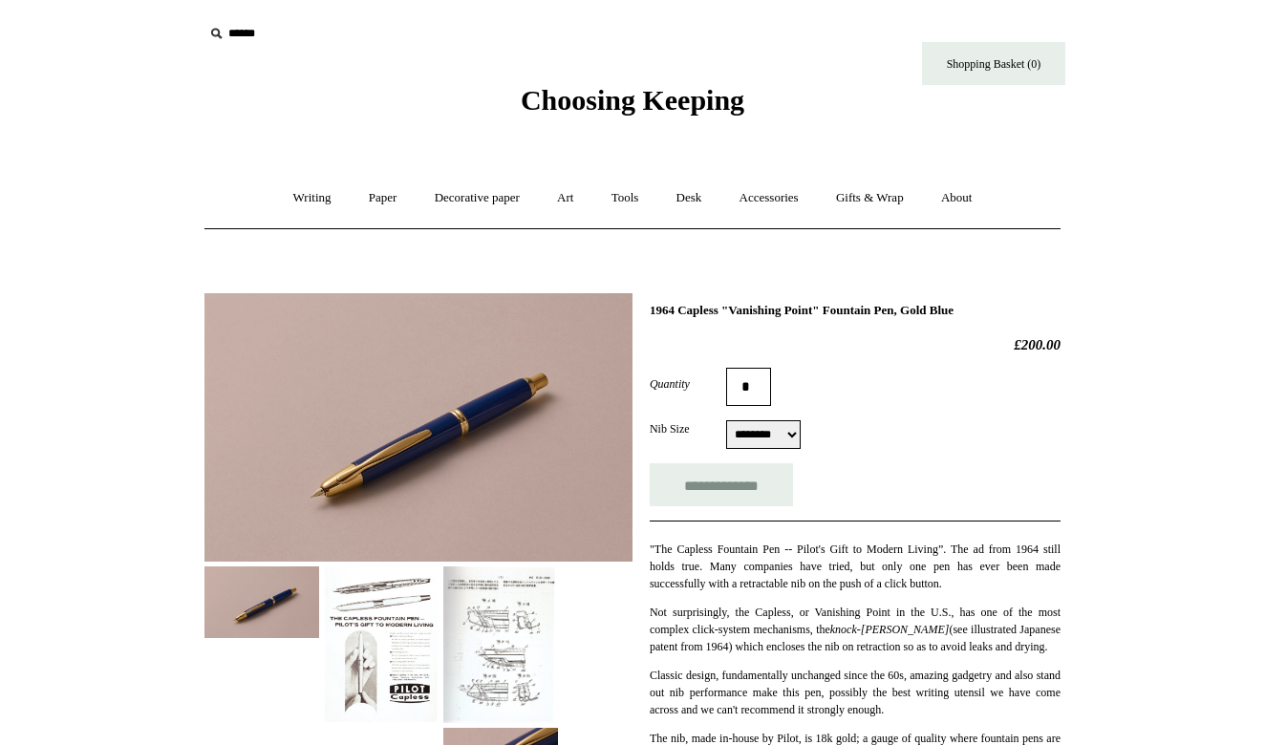
click at [389, 482] on img at bounding box center [418, 427] width 428 height 268
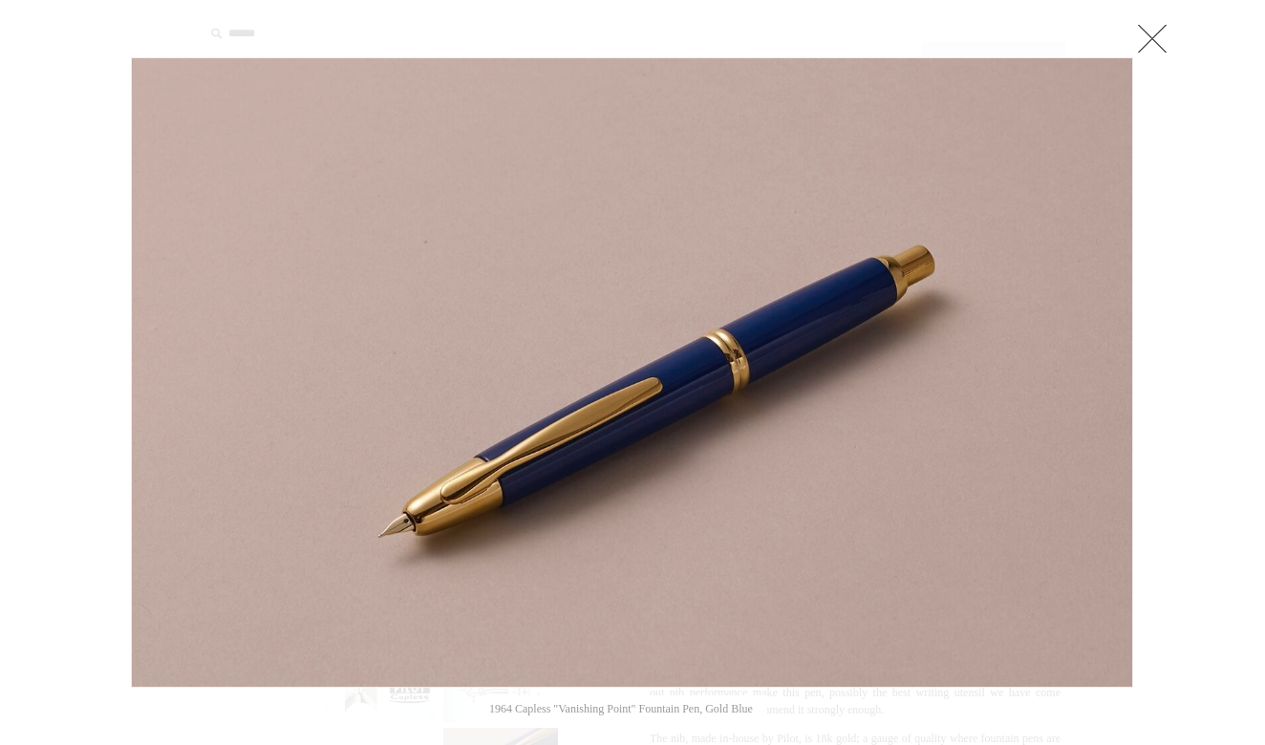
click at [555, 438] on img at bounding box center [632, 372] width 1000 height 629
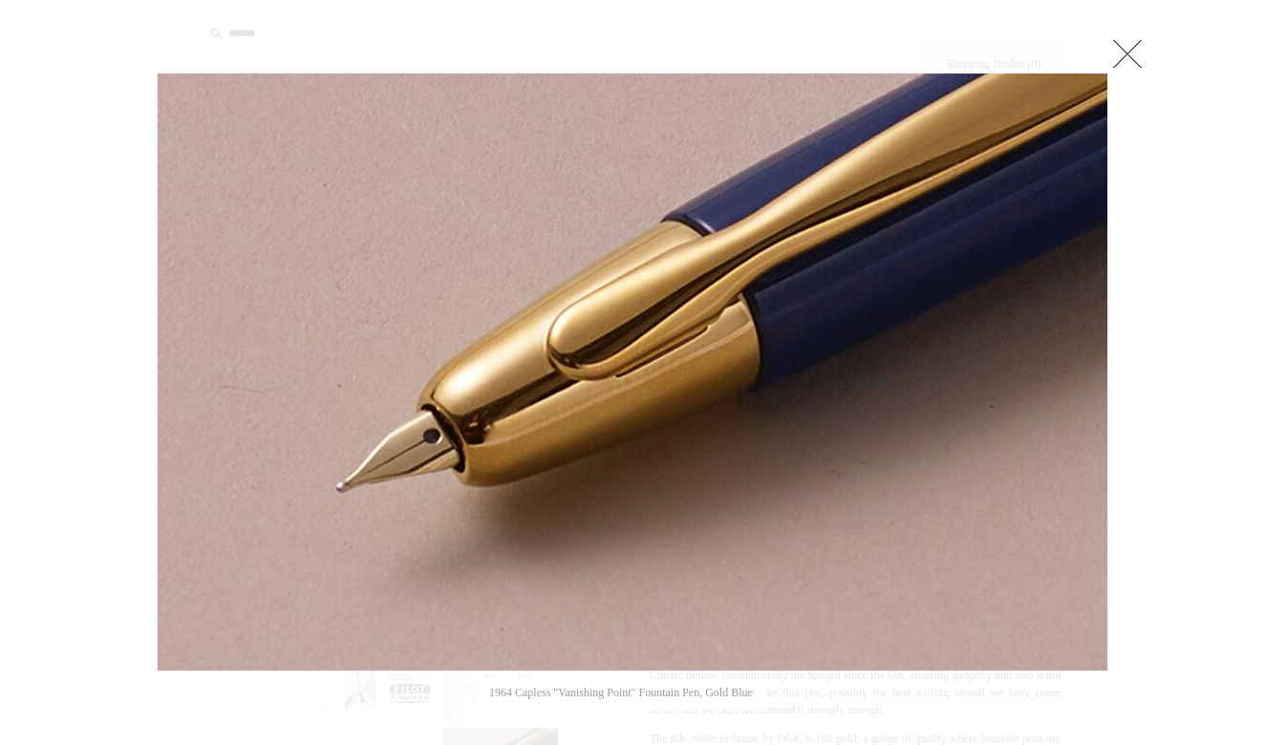
click at [1119, 55] on link at bounding box center [1127, 53] width 38 height 38
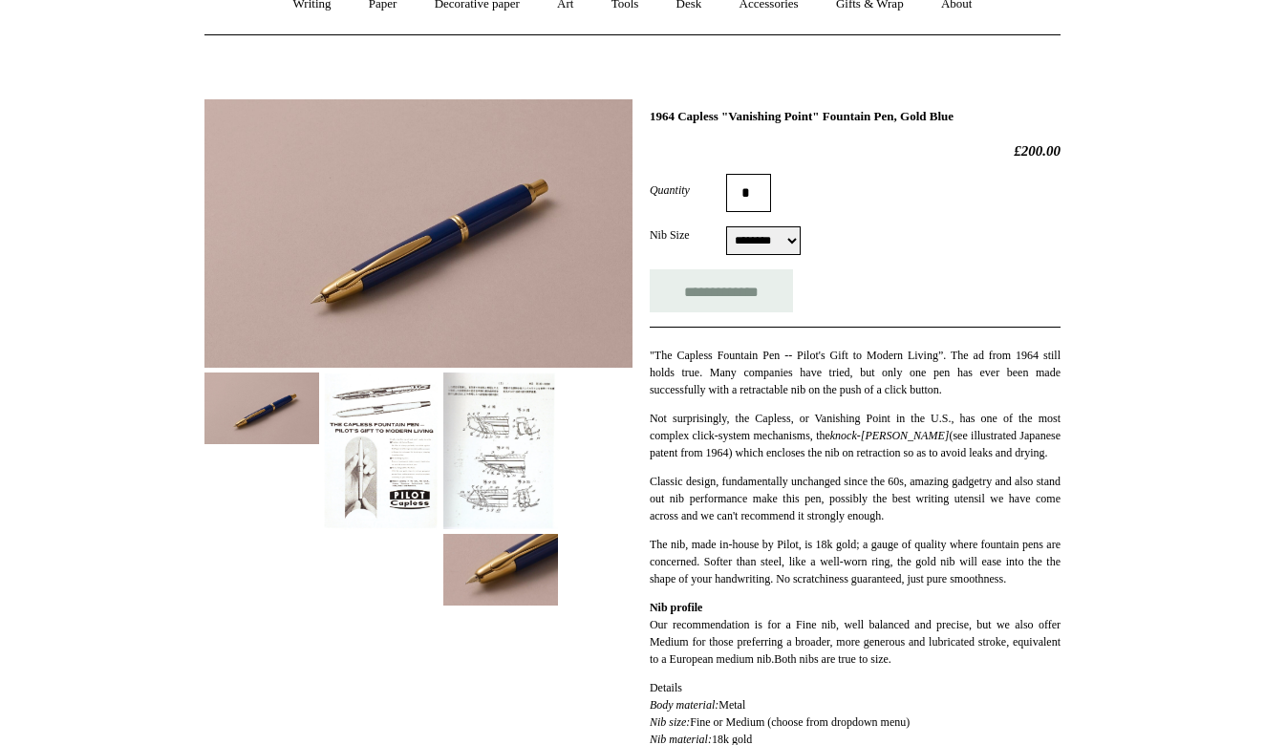
scroll to position [214, 0]
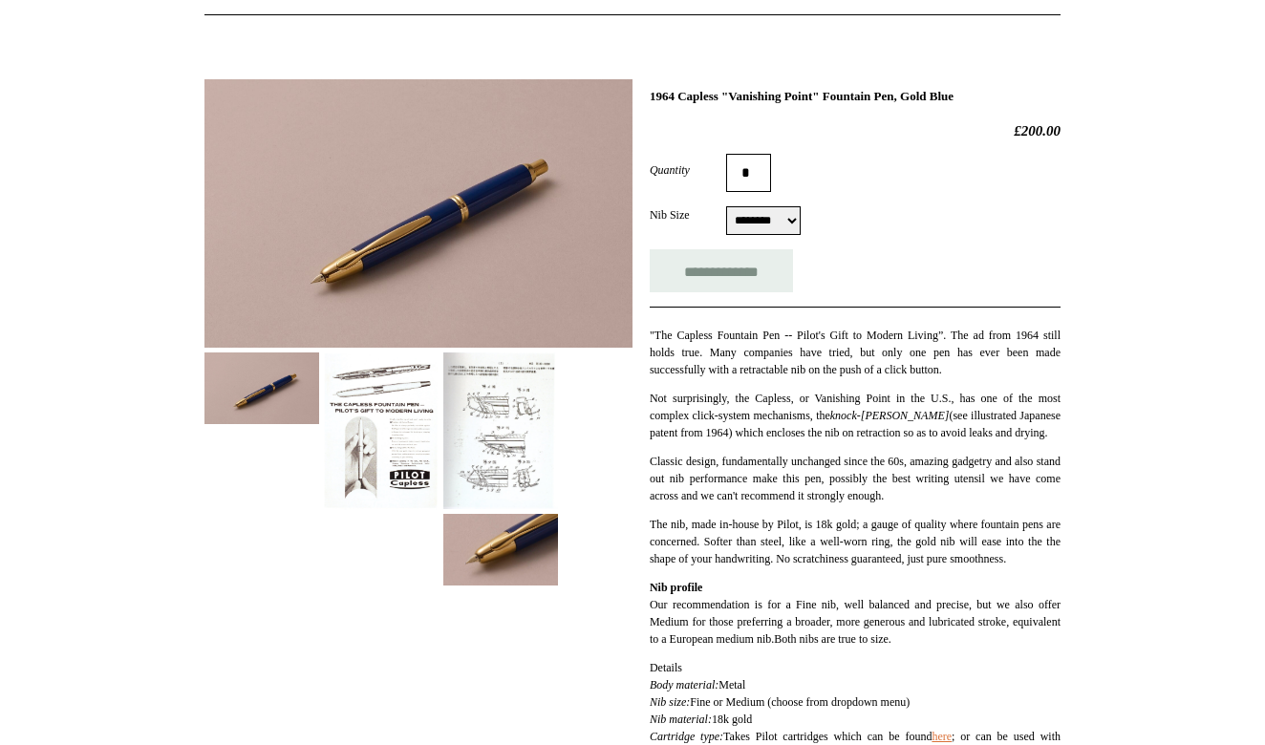
click at [487, 381] on img at bounding box center [500, 431] width 115 height 157
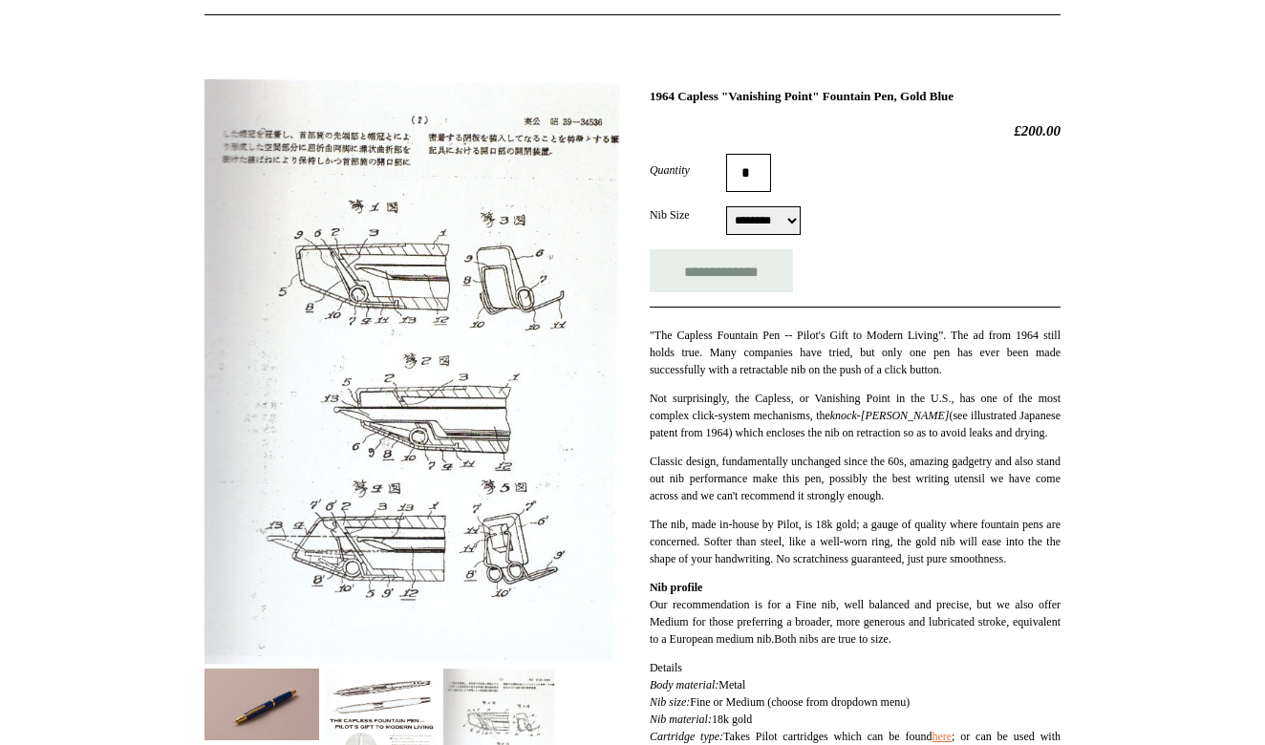
click at [55, 431] on html "Menu Choosing Keeping * Shipping Information Shopping Basket (0) * ⤺ + +" at bounding box center [632, 653] width 1265 height 1735
click at [167, 637] on div "1964 Capless "Vanishing Point" Fountain Pen, Gold Blue £200.00 Quantity *" at bounding box center [632, 643] width 955 height 1157
click at [255, 720] on img at bounding box center [261, 705] width 115 height 72
